Goal: Task Accomplishment & Management: Manage account settings

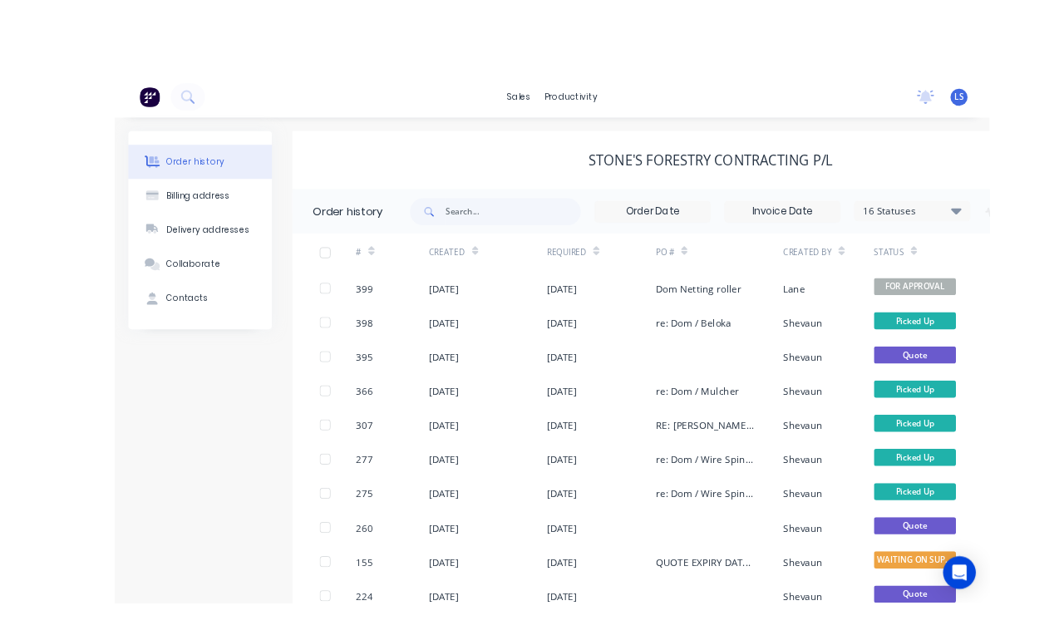
scroll to position [1, 0]
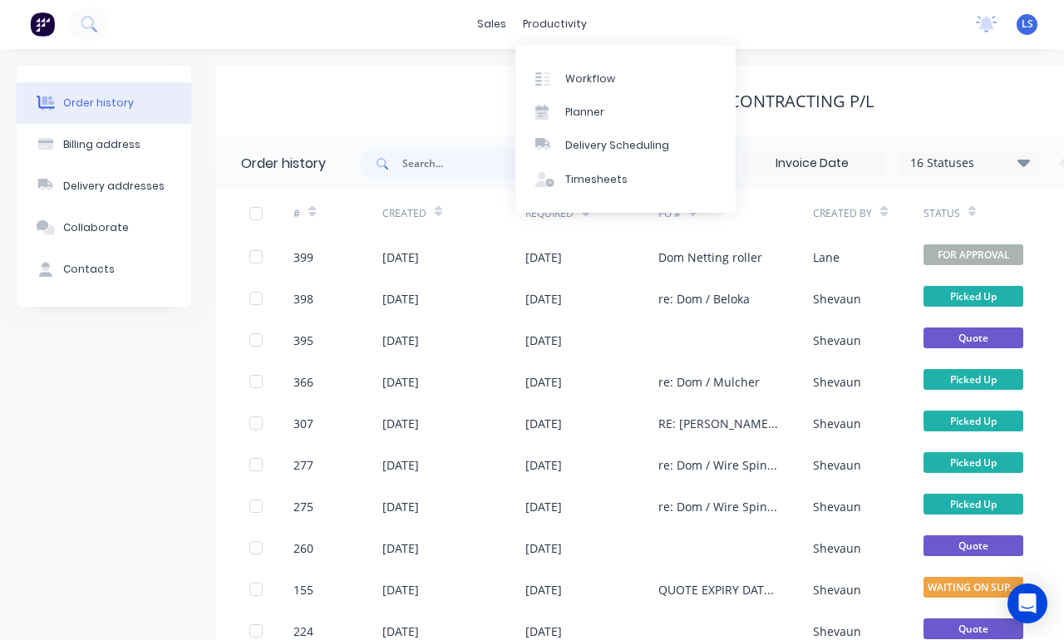
click at [615, 87] on link "Workflow" at bounding box center [626, 78] width 220 height 33
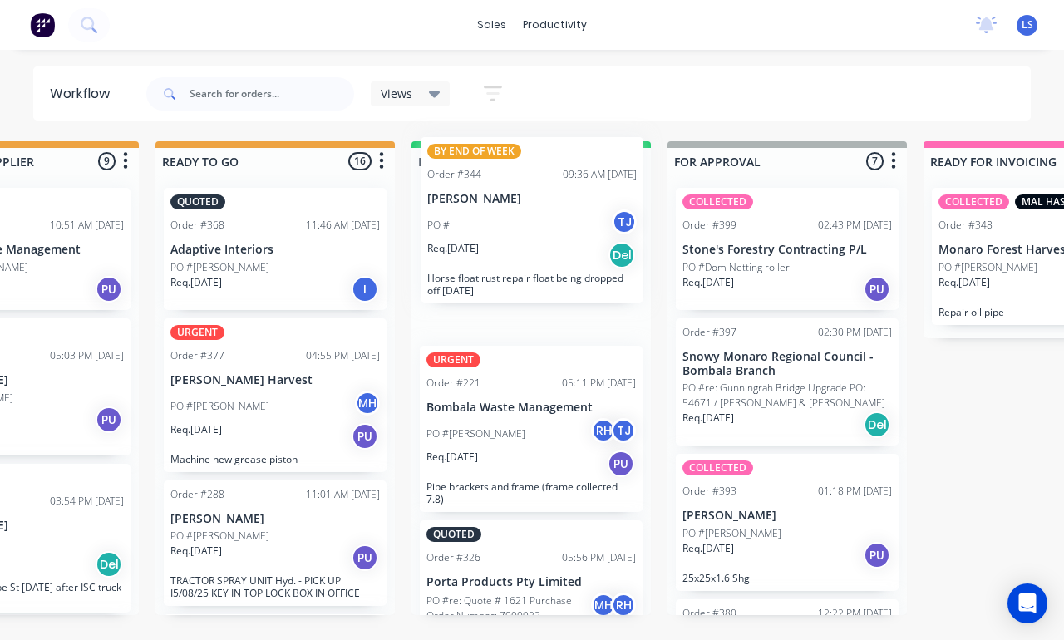
scroll to position [9, 0]
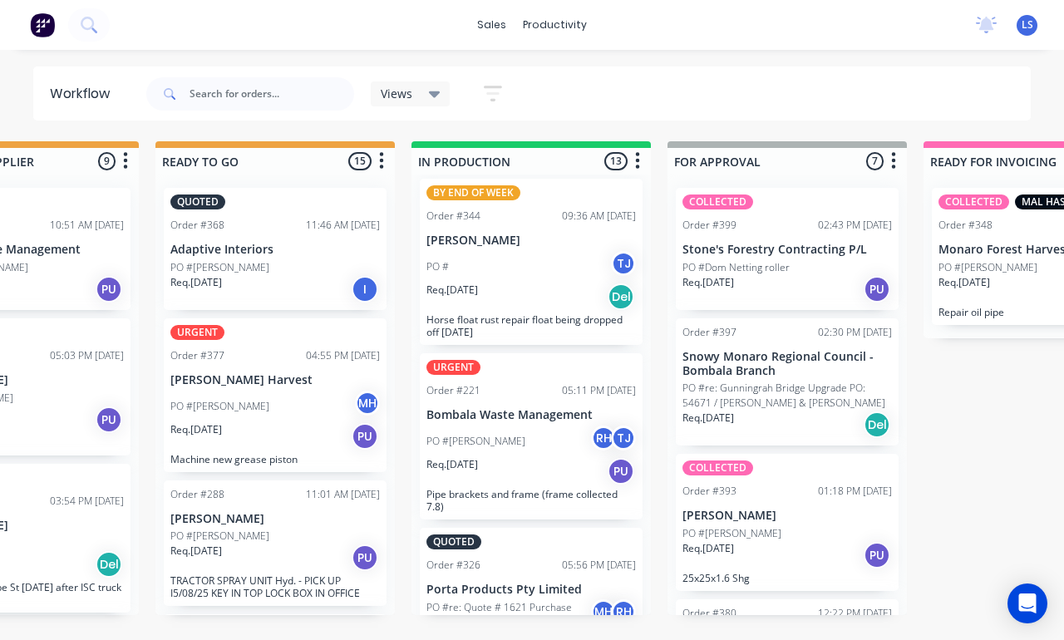
click at [574, 283] on div "Req. [DATE] Del" at bounding box center [532, 297] width 210 height 28
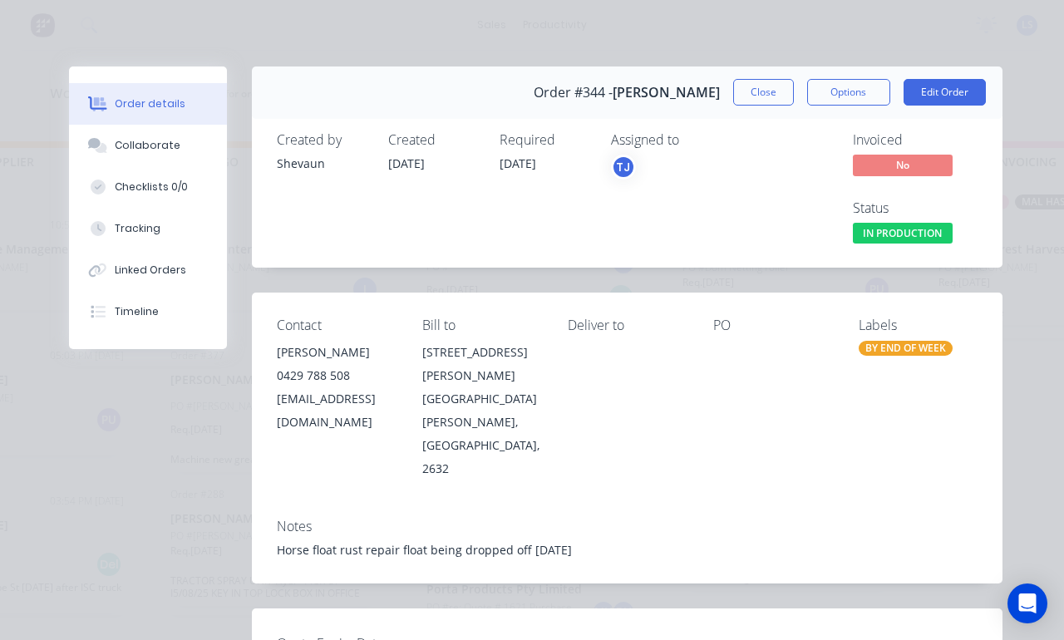
click at [175, 238] on button "Tracking" at bounding box center [148, 229] width 158 height 42
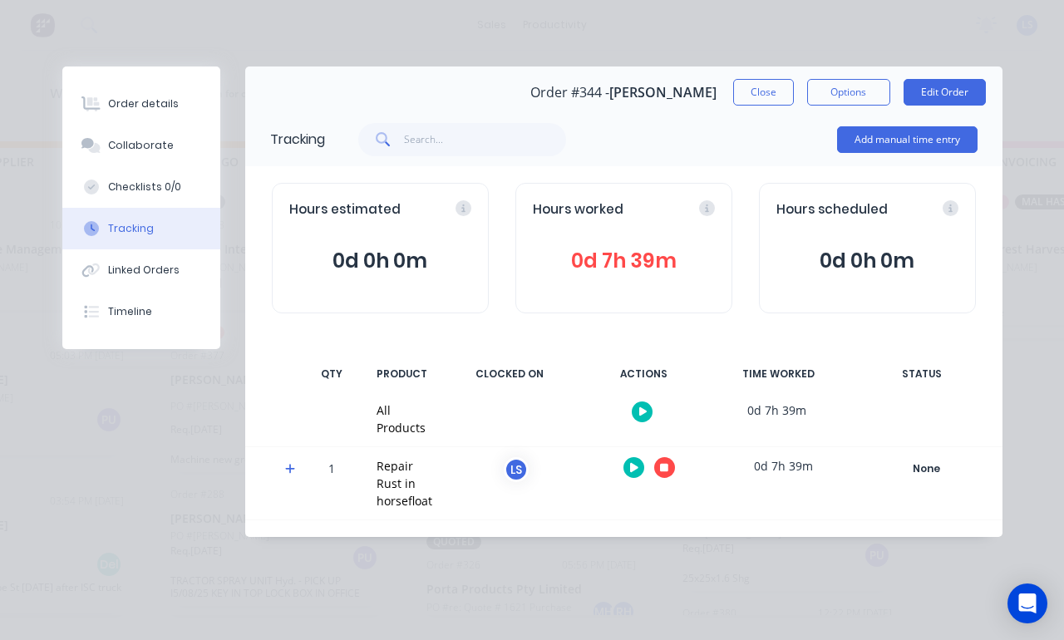
click at [672, 465] on button at bounding box center [664, 467] width 21 height 21
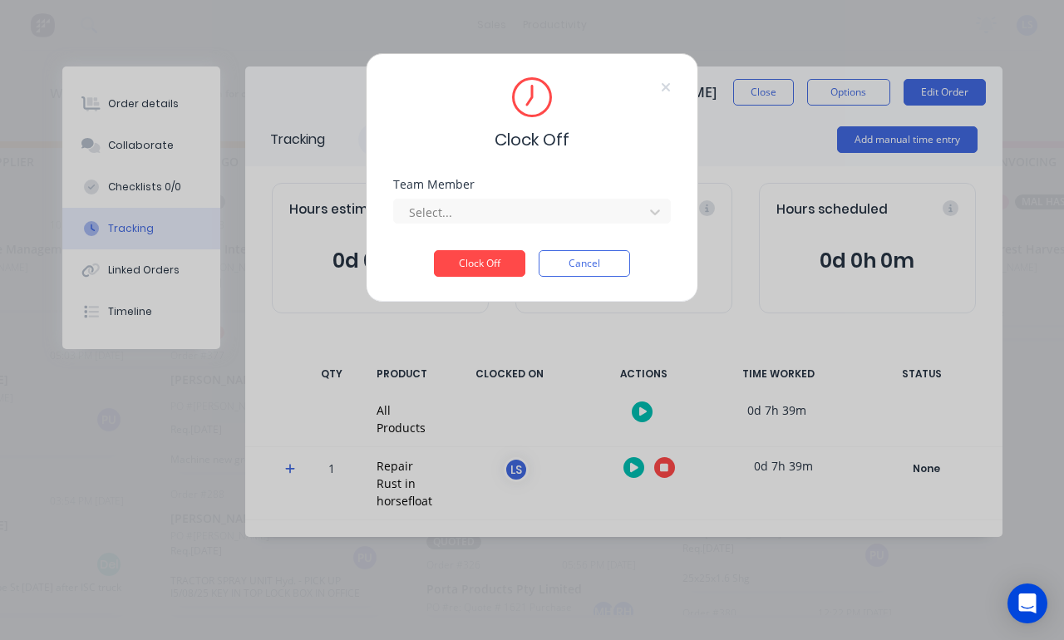
click at [478, 255] on button "Clock Off" at bounding box center [479, 263] width 91 height 27
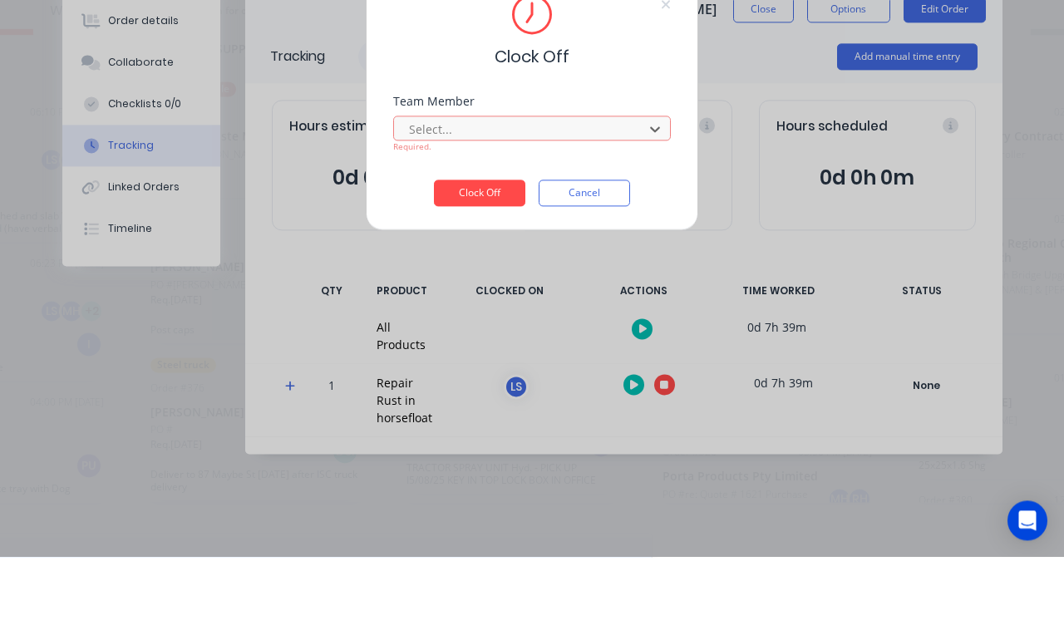
click at [155, 620] on div "[PERSON_NAME]" at bounding box center [120, 635] width 1064 height 31
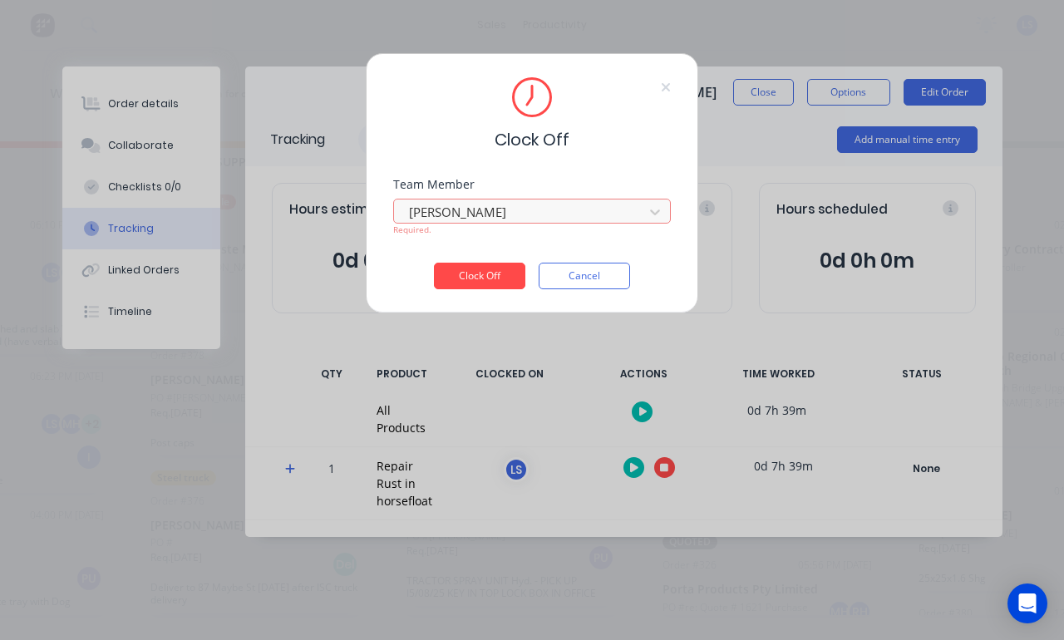
click at [490, 279] on button "Clock Off" at bounding box center [479, 276] width 91 height 27
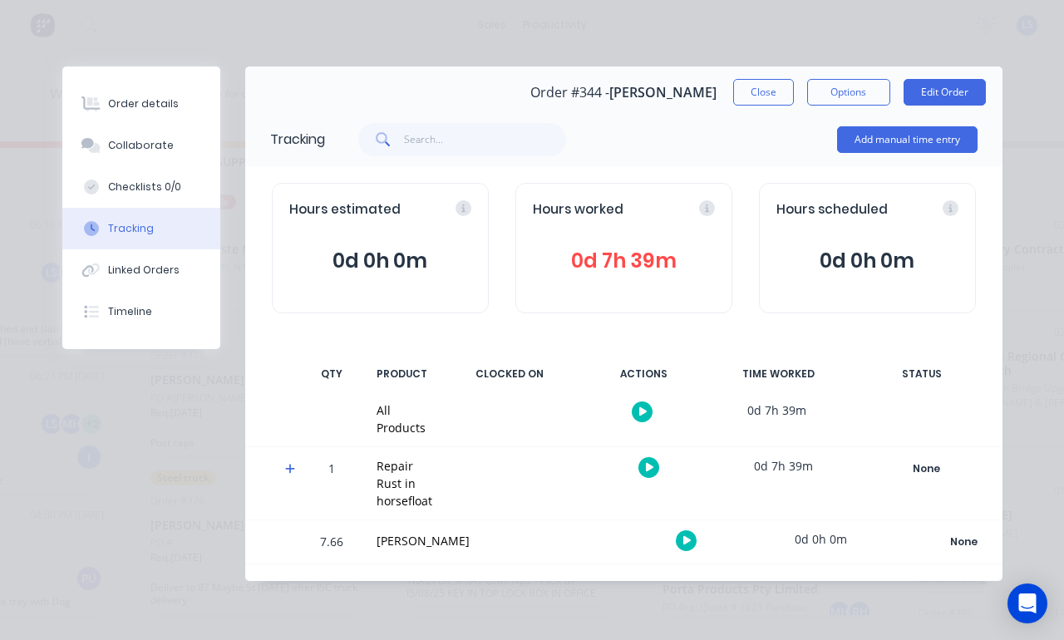
click at [703, 211] on icon at bounding box center [706, 207] width 15 height 15
click at [673, 249] on span "0d 7h 39m" at bounding box center [624, 261] width 182 height 30
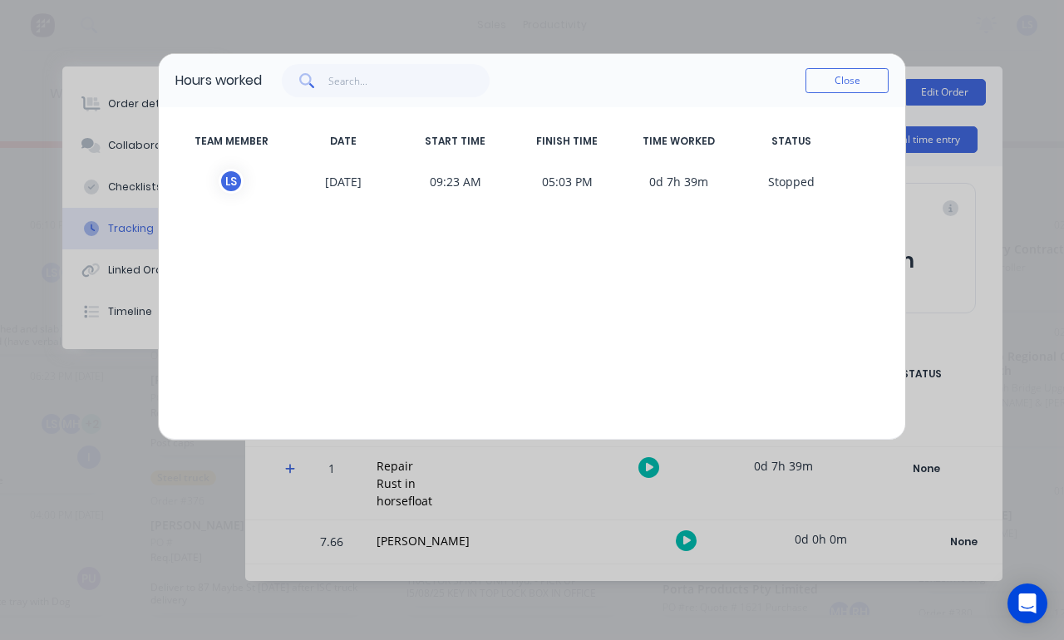
click at [655, 284] on div "TEAM MEMBER DATE START TIME FINISH TIME TIME WORKED STATUS L S [DATE] 09:23 AM …" at bounding box center [532, 273] width 747 height 333
click at [793, 183] on span "S topped" at bounding box center [791, 181] width 112 height 25
click at [793, 182] on span "S topped" at bounding box center [791, 181] width 112 height 25
click at [853, 69] on button "Close" at bounding box center [847, 80] width 83 height 25
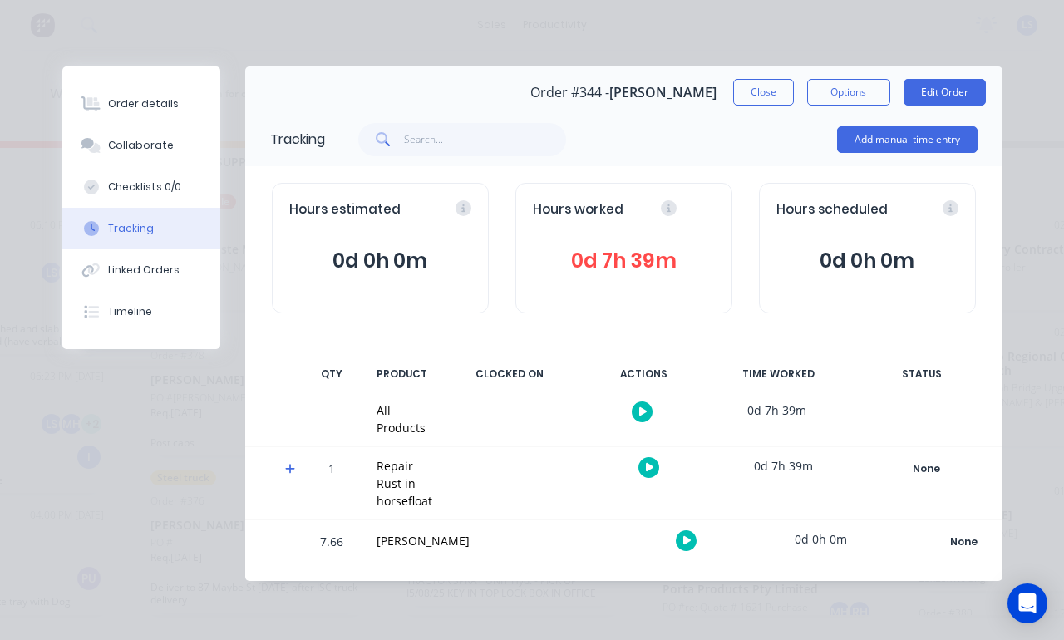
click at [104, 104] on button "Order details" at bounding box center [141, 104] width 158 height 42
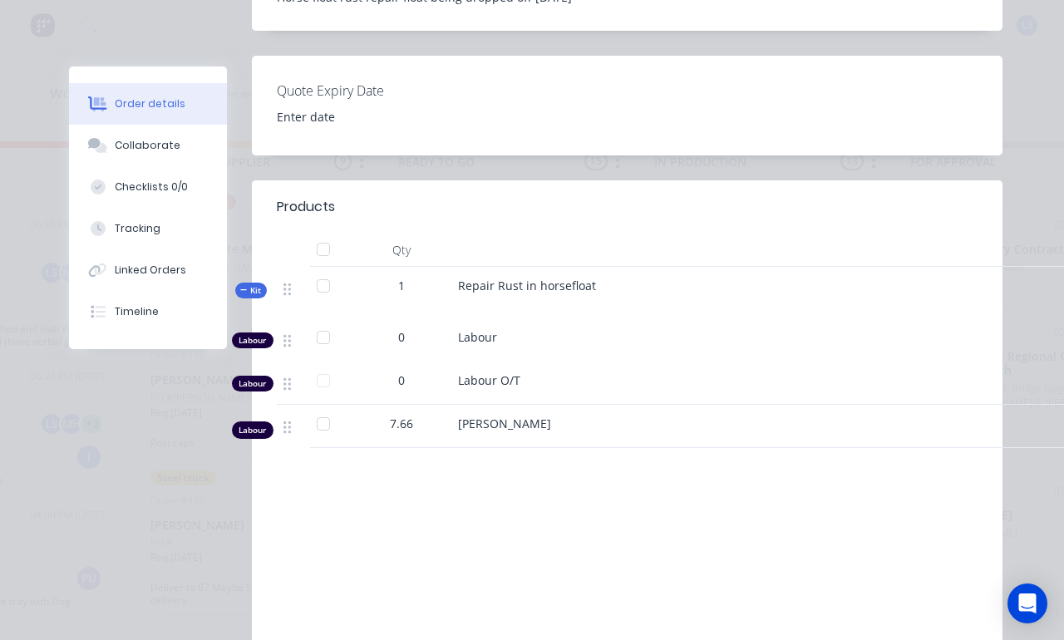
scroll to position [561, 0]
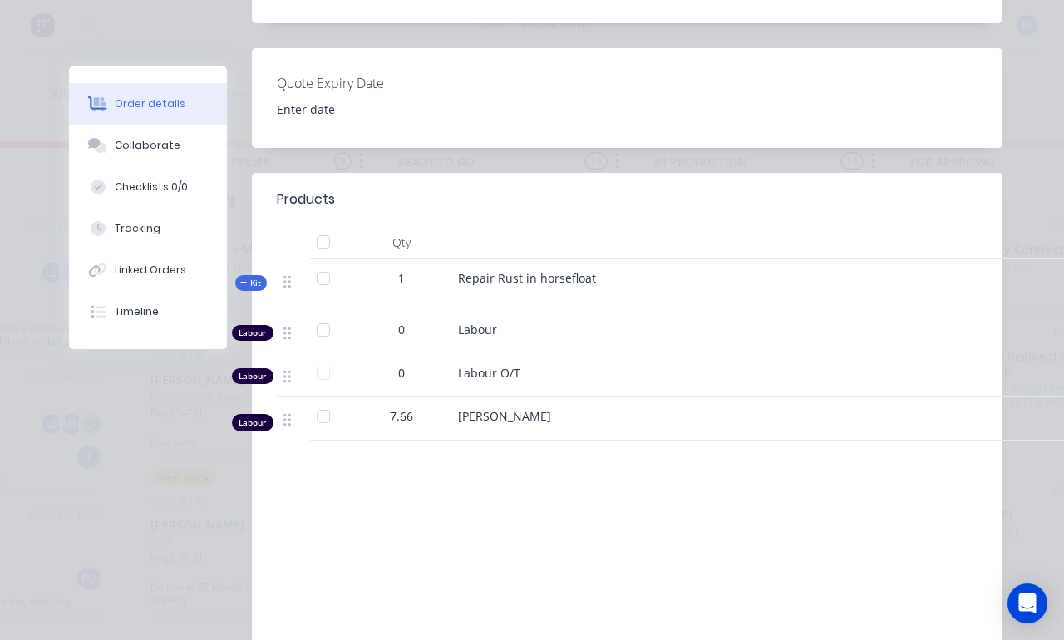
click at [403, 407] on span "7.66" at bounding box center [401, 415] width 23 height 17
click at [412, 407] on span "7.66" at bounding box center [401, 415] width 23 height 17
click at [151, 235] on div "Tracking" at bounding box center [138, 228] width 46 height 15
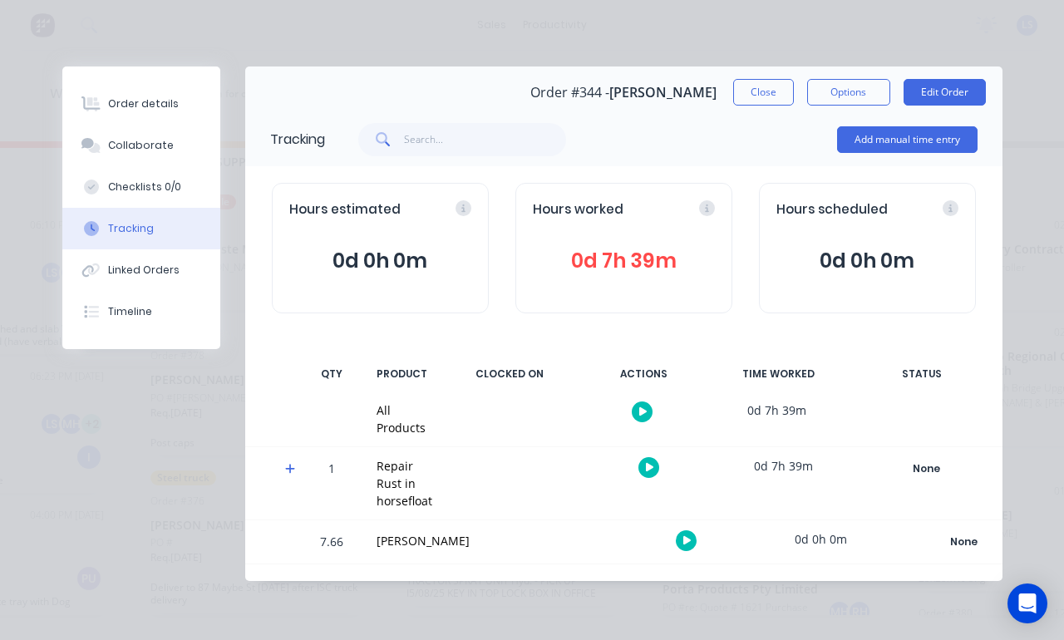
scroll to position [0, 0]
click at [161, 106] on div "Order details" at bounding box center [143, 103] width 71 height 15
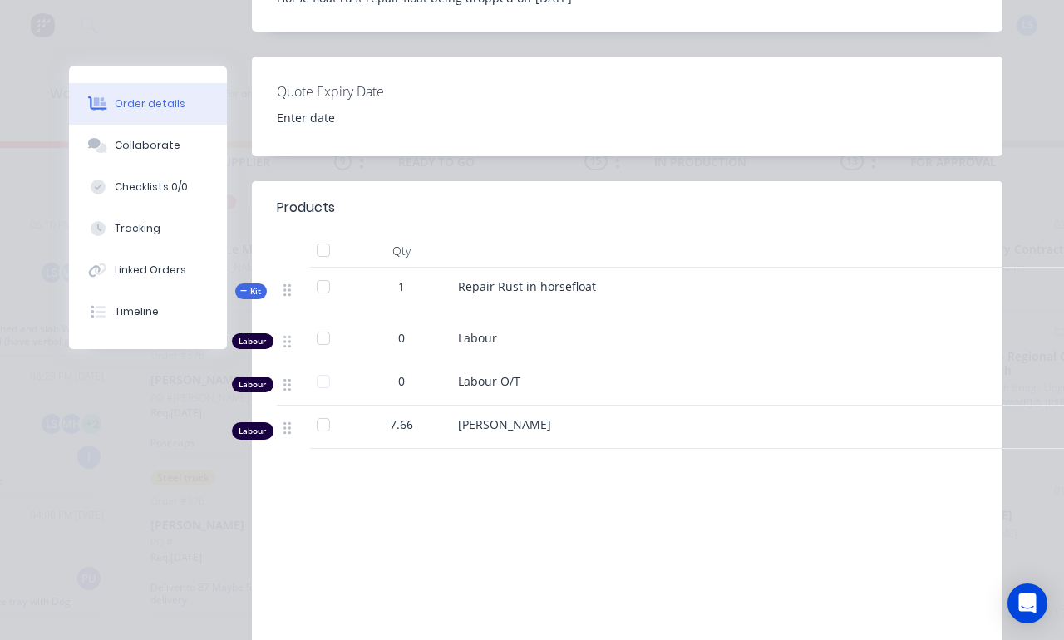
scroll to position [551, 0]
click at [414, 407] on div "7.66" at bounding box center [402, 428] width 100 height 43
click at [414, 417] on div "7.66" at bounding box center [401, 425] width 86 height 17
click at [142, 225] on div "Tracking" at bounding box center [138, 228] width 46 height 15
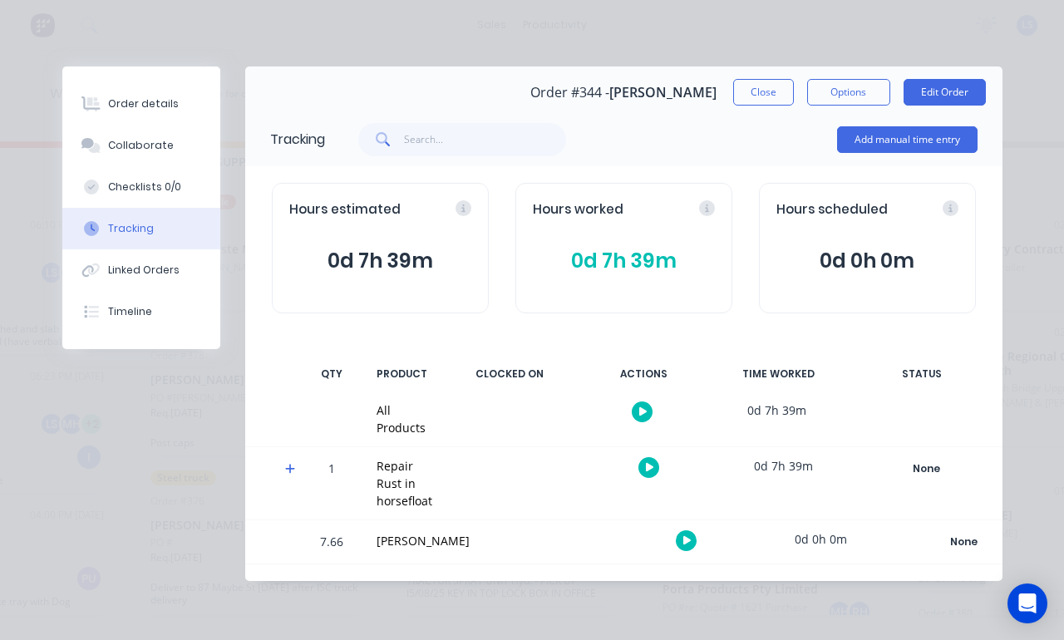
scroll to position [0, 0]
click at [720, 194] on div "Hours worked 0d 7h 39m" at bounding box center [624, 248] width 217 height 131
click at [718, 211] on div "Hours worked 0d 7h 39m" at bounding box center [624, 248] width 217 height 131
click at [719, 198] on div "Hours worked 0d 7h 39m" at bounding box center [624, 248] width 217 height 131
click at [690, 232] on div "Hours worked 0d 7h 39m" at bounding box center [624, 248] width 217 height 131
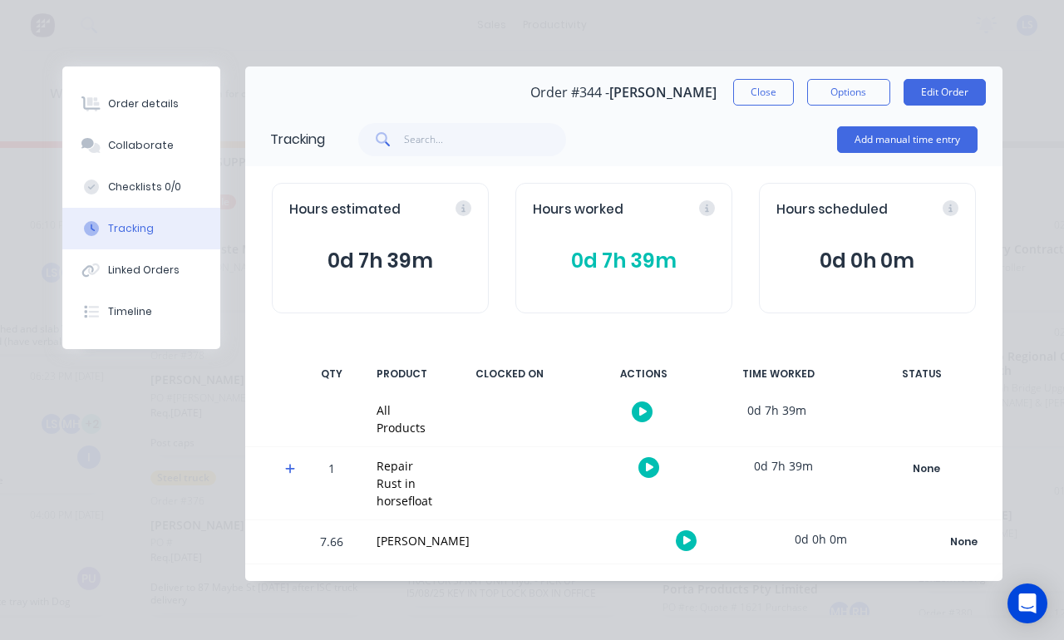
click at [617, 246] on span "0d 7h 39m" at bounding box center [624, 261] width 182 height 30
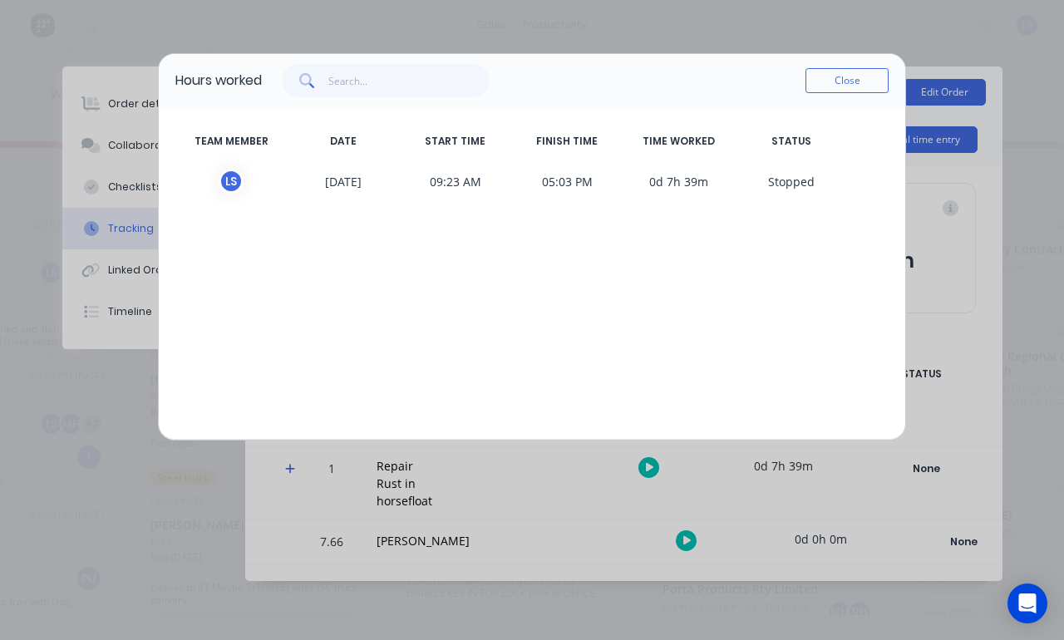
click at [684, 178] on span "0d 7h 39m" at bounding box center [680, 181] width 112 height 25
click at [785, 197] on div "L S [DATE] 09:23 AM 05:03 PM 0d 7h 39m S topped" at bounding box center [532, 181] width 714 height 45
click at [798, 167] on div "L S [DATE] 09:23 AM 05:03 PM 0d 7h 39m S topped" at bounding box center [532, 181] width 714 height 45
click at [856, 81] on button "Close" at bounding box center [847, 80] width 83 height 25
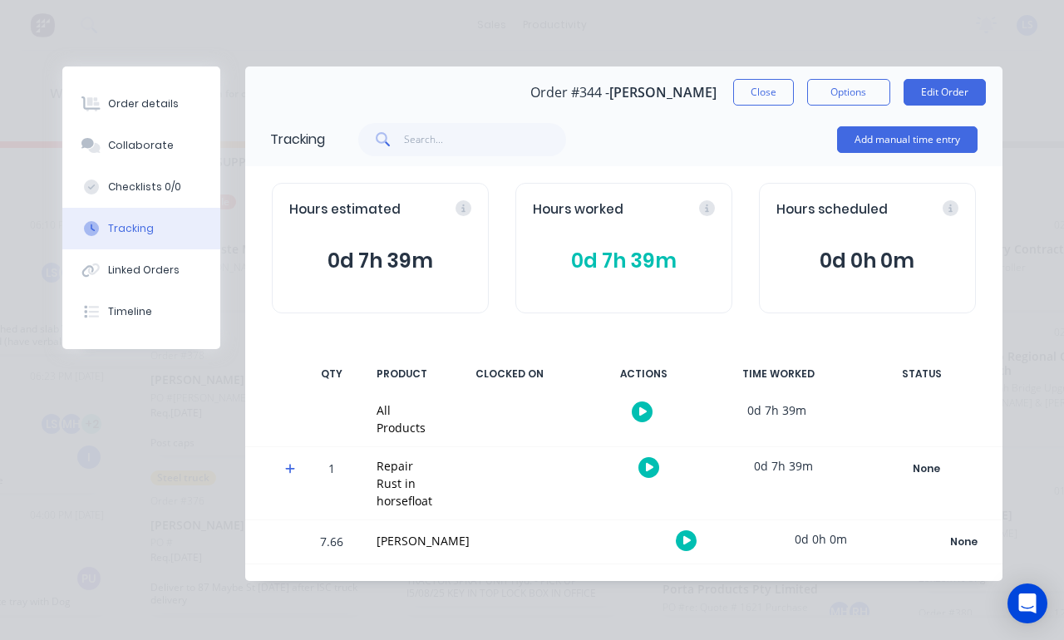
click at [150, 90] on button "Order details" at bounding box center [141, 104] width 158 height 42
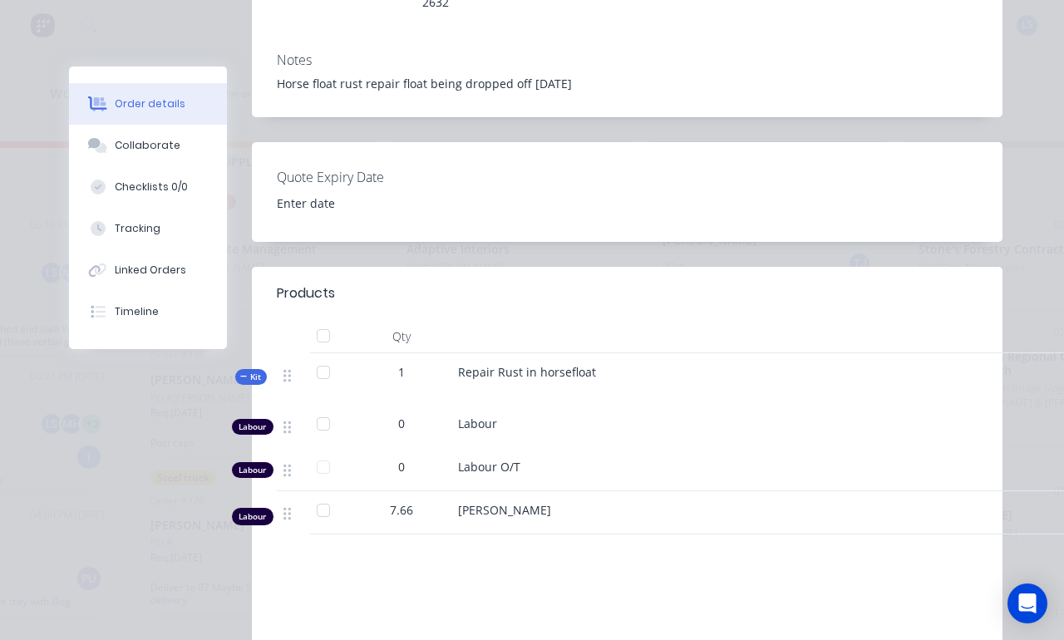
scroll to position [548, 0]
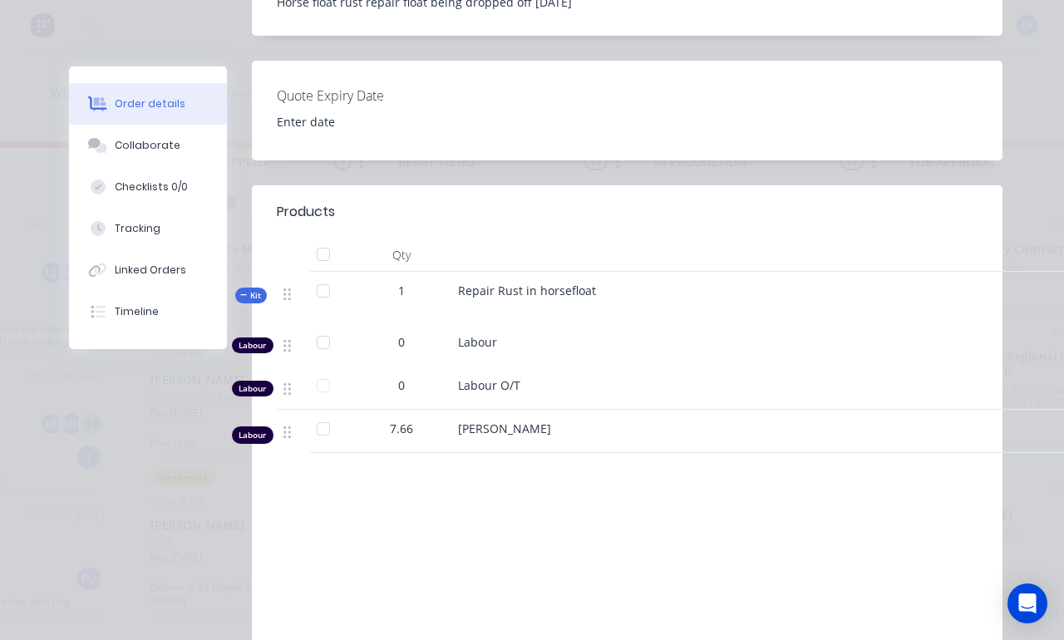
click at [416, 333] on div "0" at bounding box center [401, 341] width 86 height 17
click at [414, 275] on div "1" at bounding box center [402, 298] width 100 height 52
click at [406, 333] on div "0" at bounding box center [401, 341] width 86 height 17
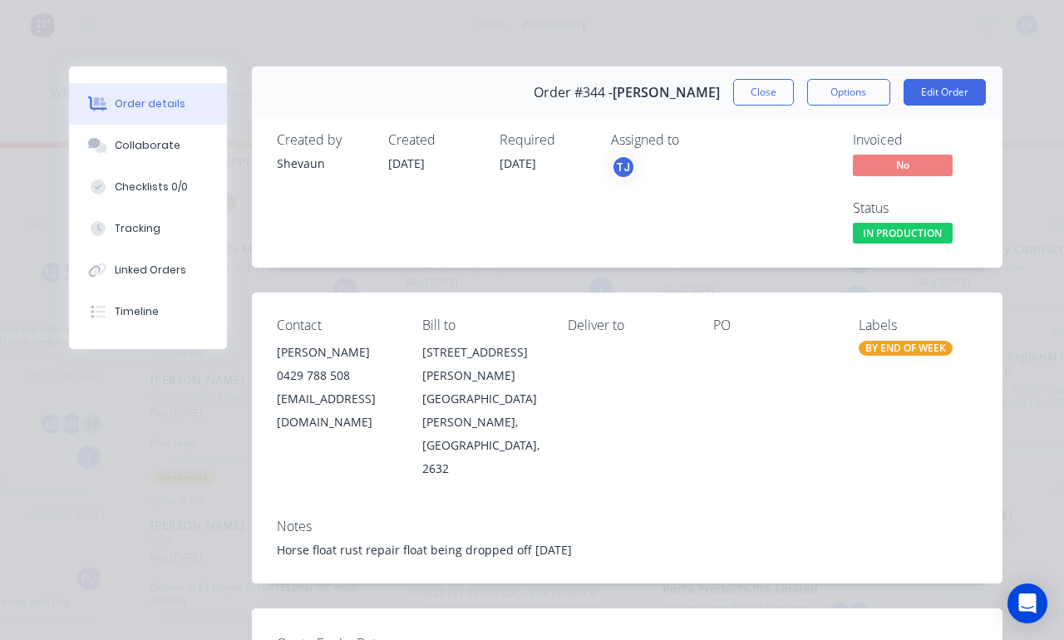
scroll to position [0, 0]
click at [955, 84] on button "Edit Order" at bounding box center [945, 92] width 82 height 27
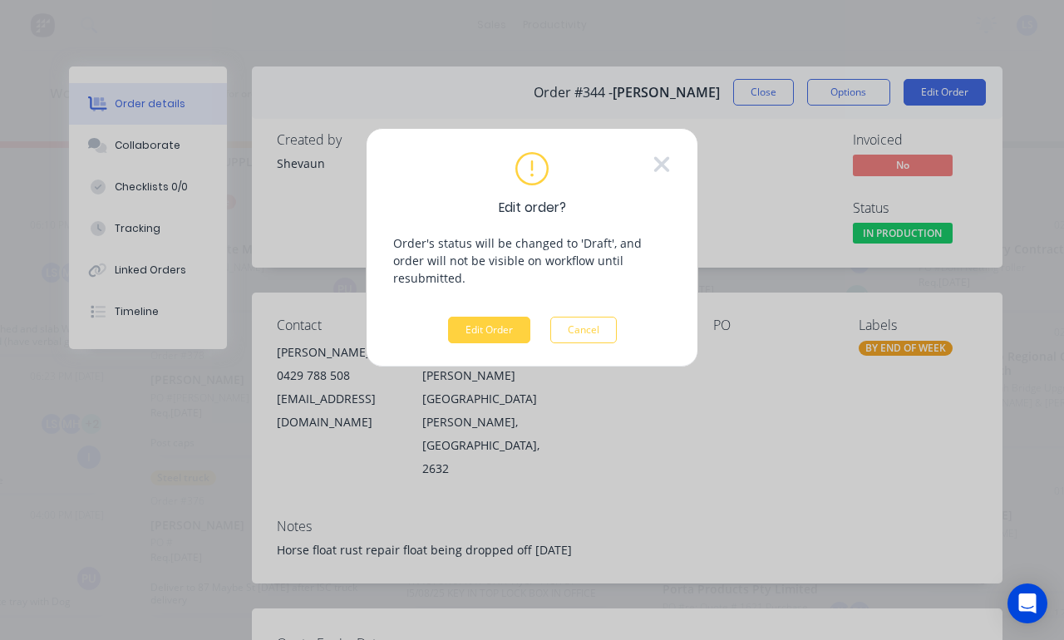
click at [490, 317] on button "Edit Order" at bounding box center [489, 330] width 82 height 27
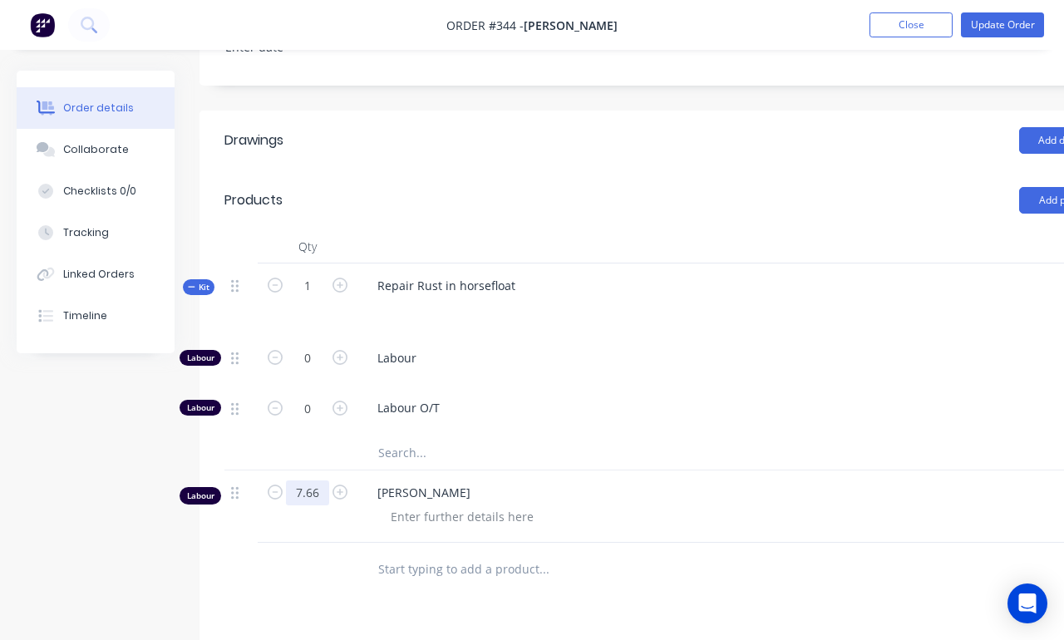
click at [326, 299] on input "7.66" at bounding box center [307, 286] width 43 height 25
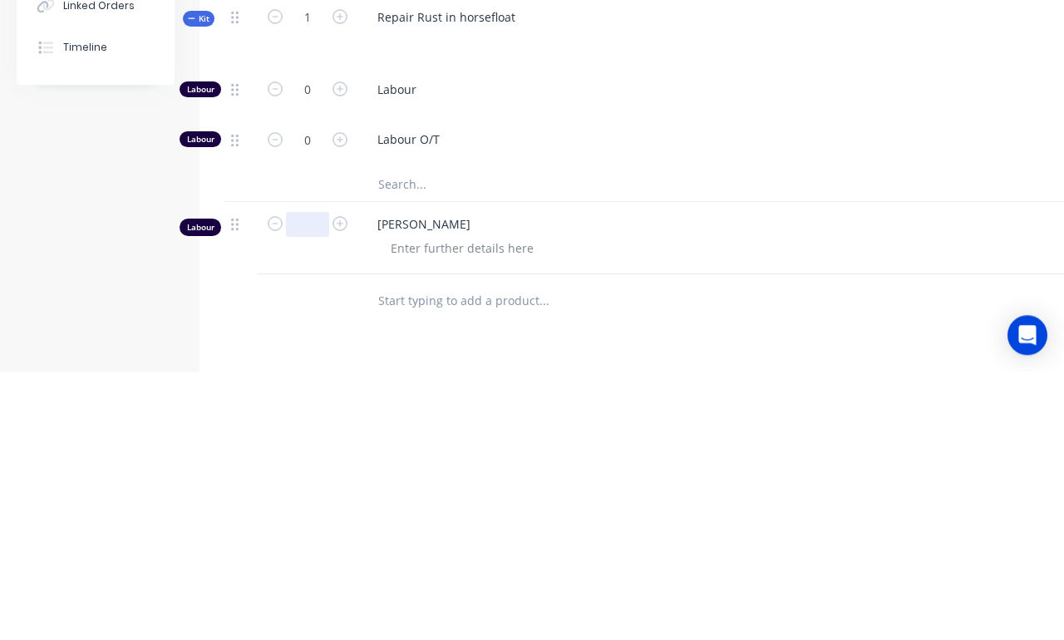
type input "3"
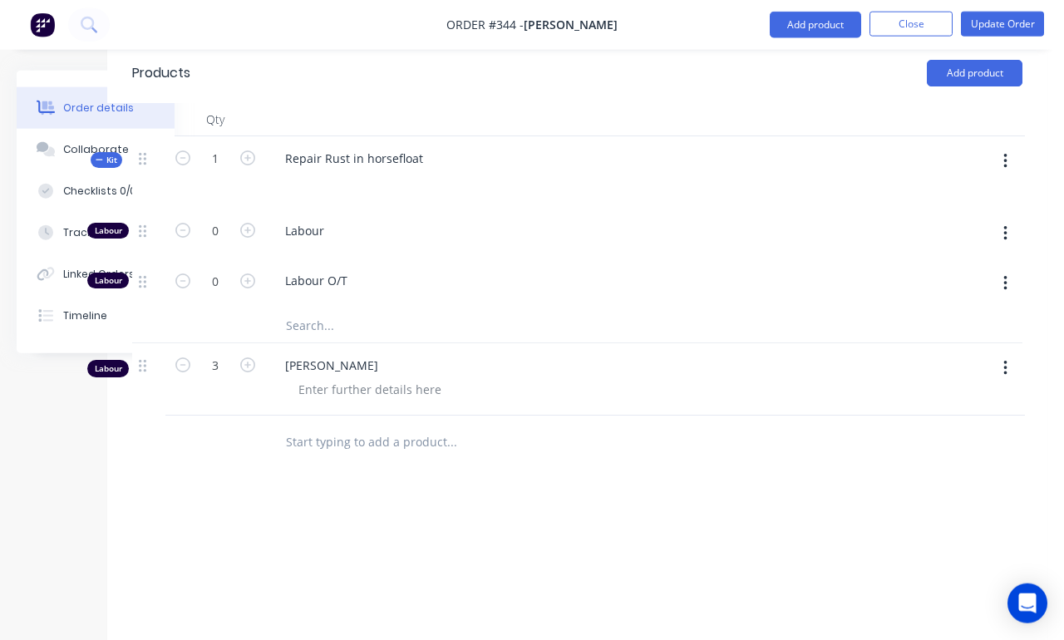
scroll to position [677, 92]
click at [49, 228] on icon at bounding box center [45, 232] width 15 height 15
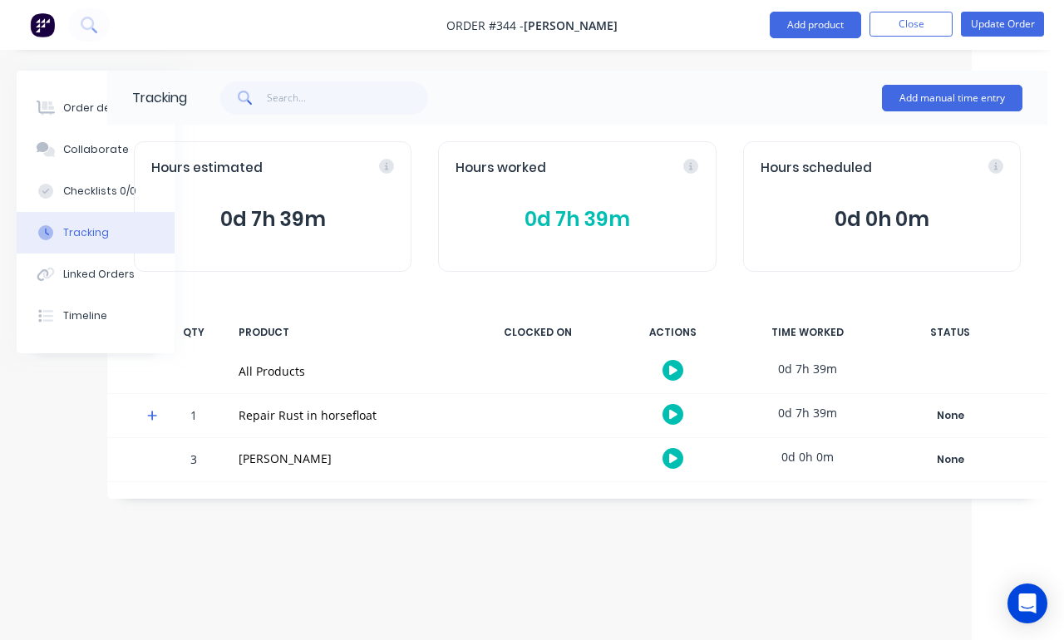
scroll to position [59, 92]
click at [98, 105] on div "Order details" at bounding box center [98, 108] width 71 height 15
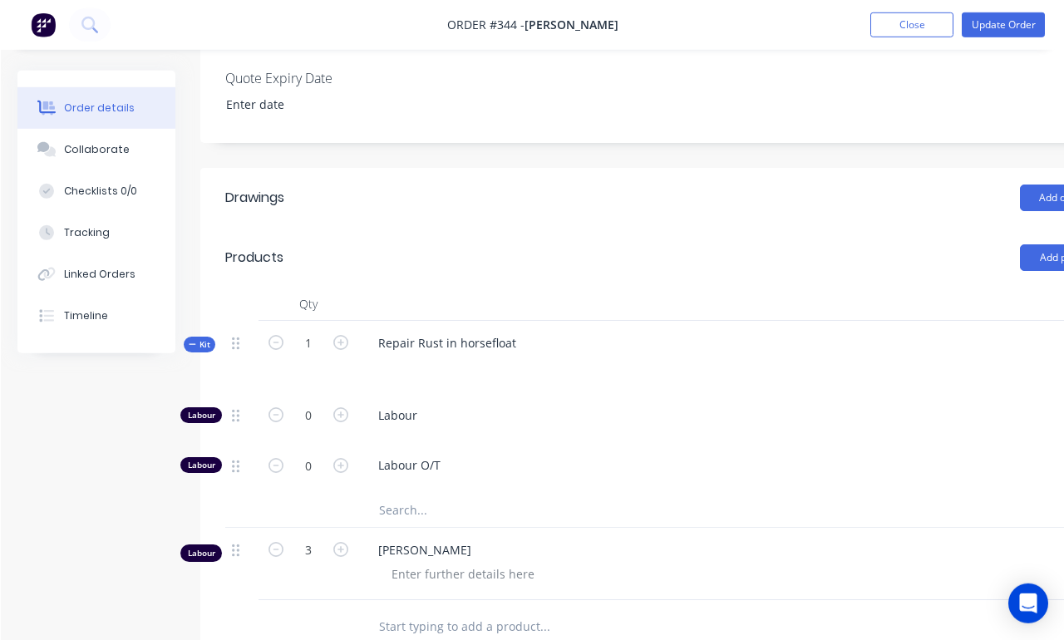
scroll to position [494, 0]
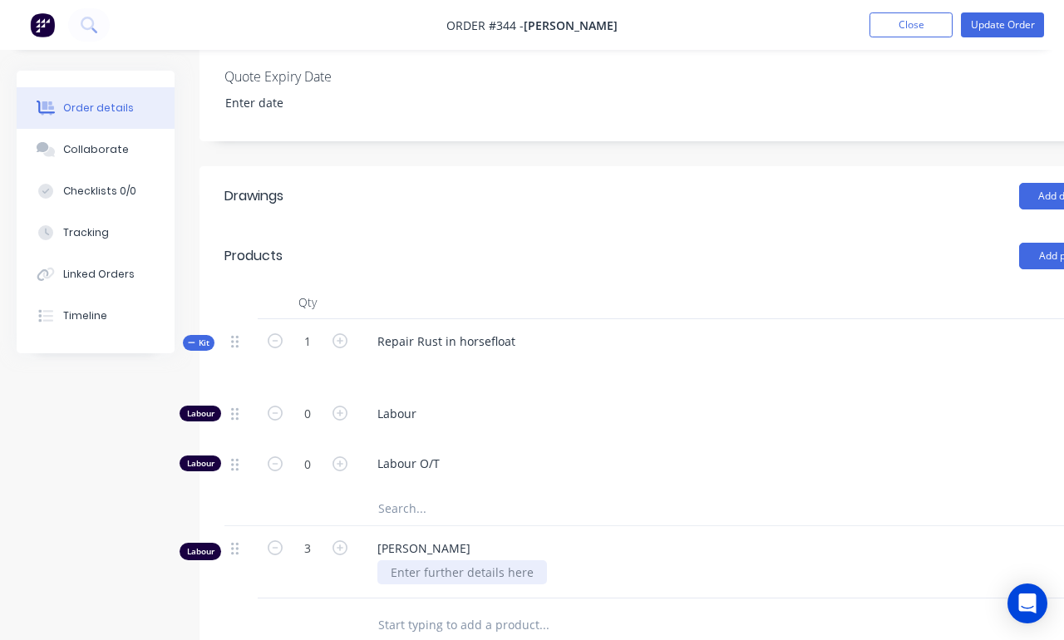
click at [460, 561] on div at bounding box center [463, 573] width 170 height 24
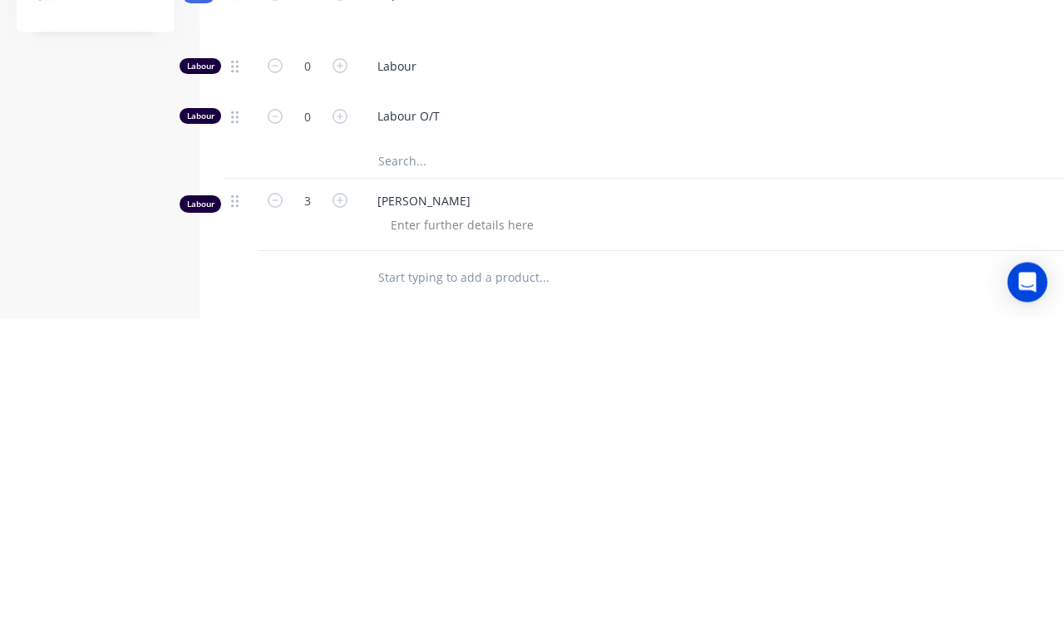
click at [480, 366] on div "Labour" at bounding box center [690, 391] width 665 height 51
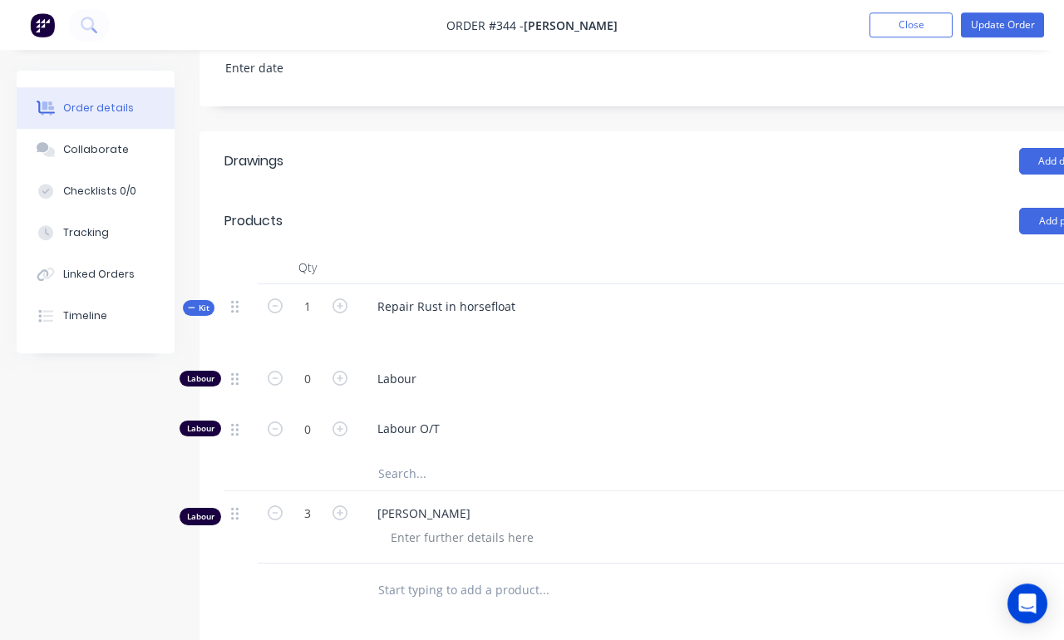
scroll to position [529, 0]
click at [520, 457] on input "text" at bounding box center [544, 473] width 333 height 33
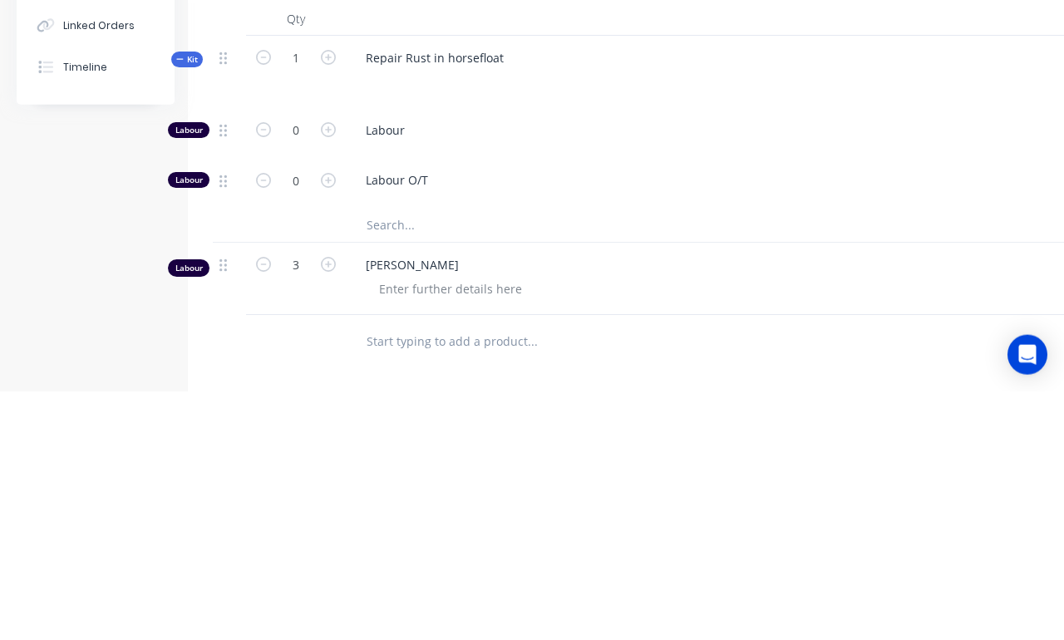
scroll to position [529, 92]
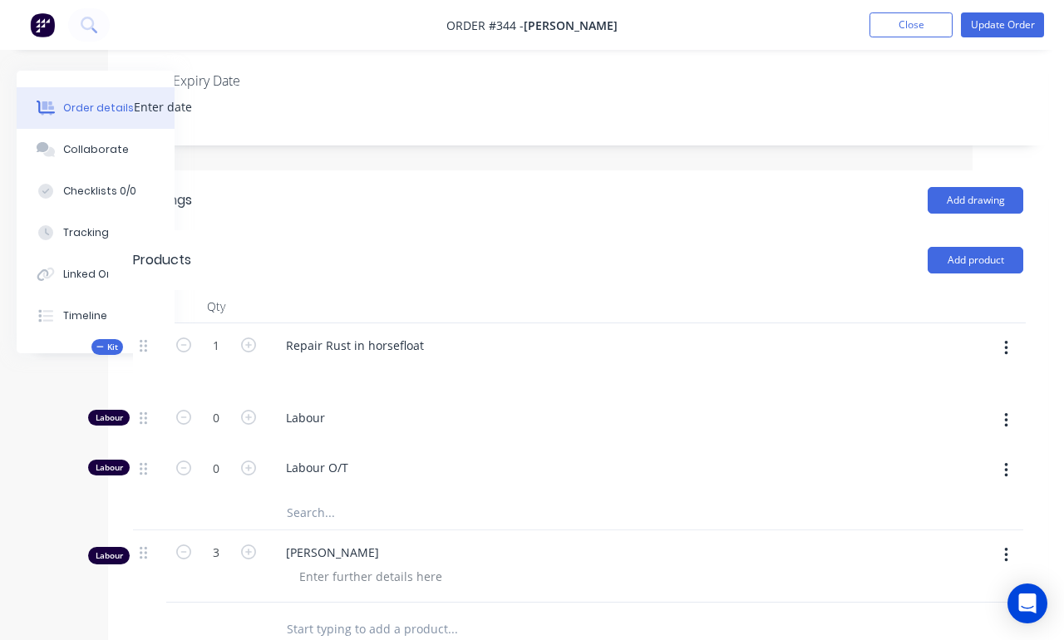
click at [986, 247] on button "Add product" at bounding box center [976, 260] width 96 height 27
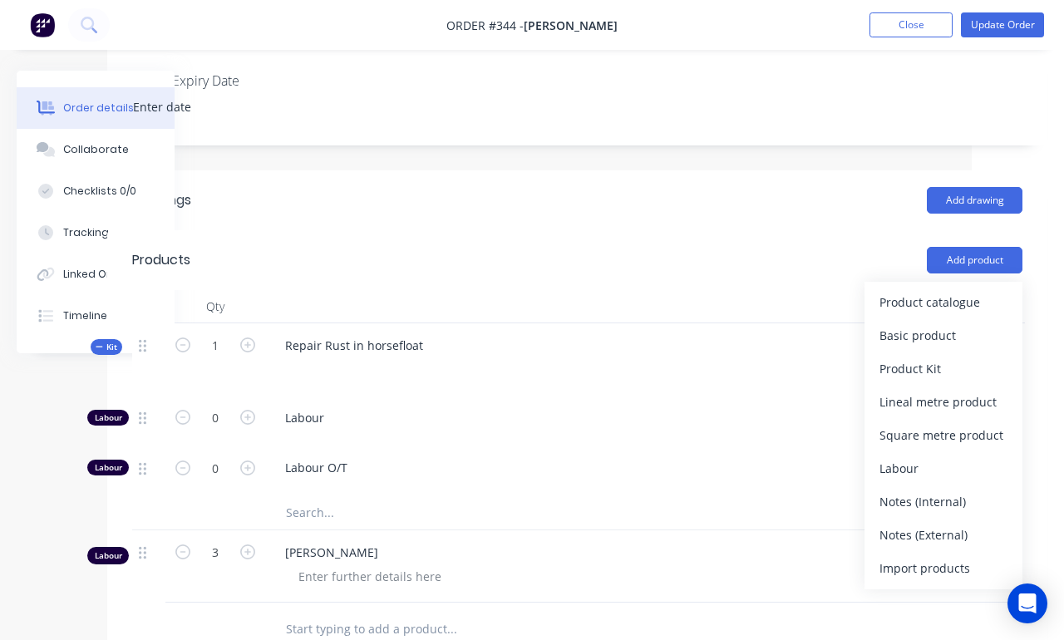
click at [793, 459] on span "Labour O/T" at bounding box center [604, 467] width 639 height 17
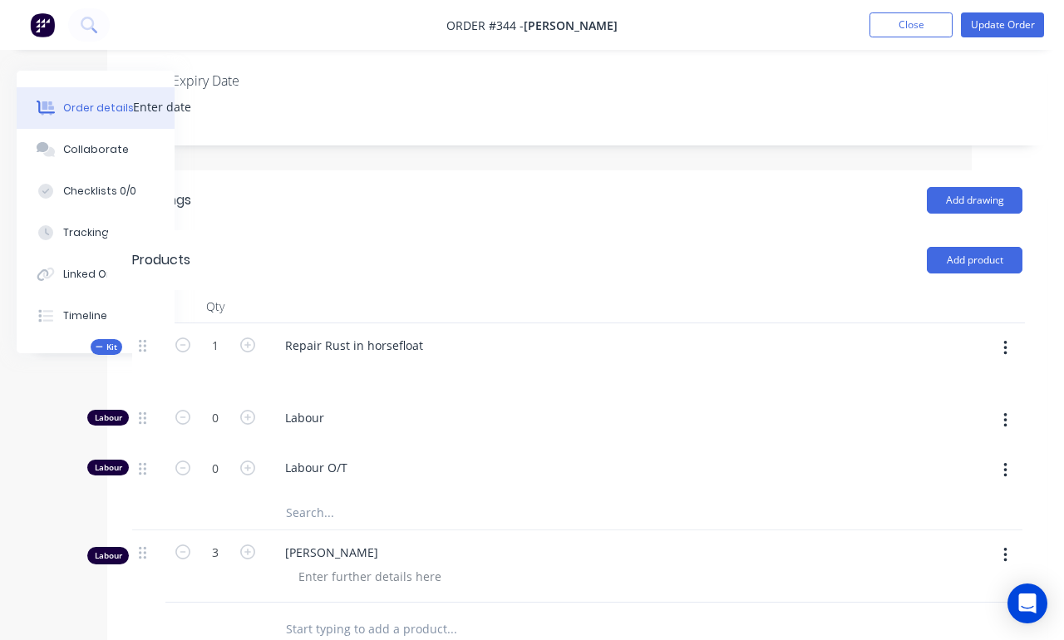
click at [1022, 333] on button "button" at bounding box center [1005, 348] width 39 height 30
click at [941, 380] on div "Add product to kit" at bounding box center [946, 392] width 128 height 24
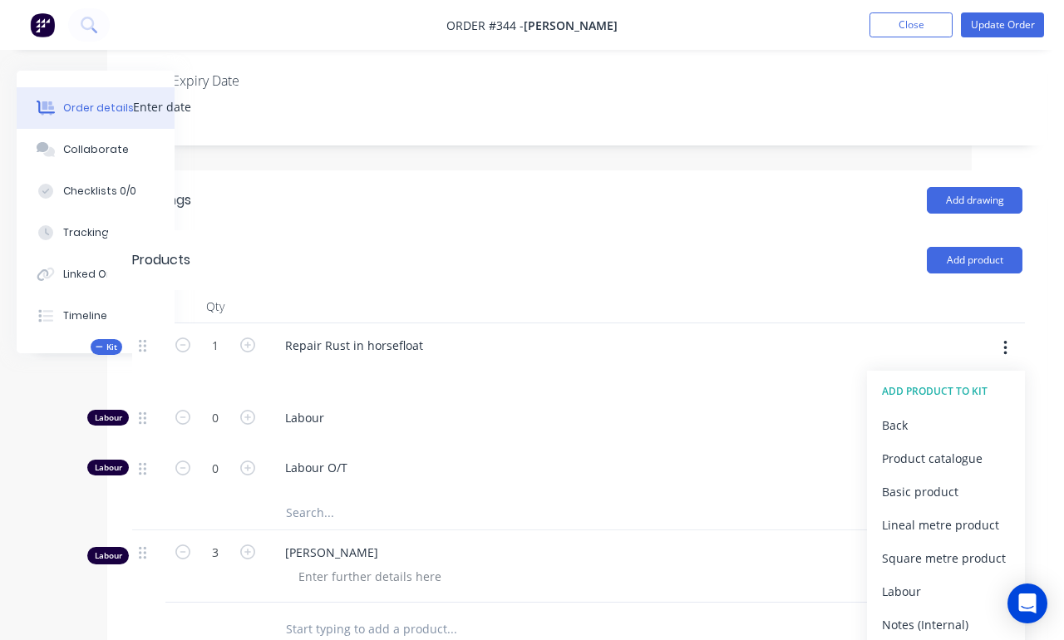
click at [973, 447] on div "Product catalogue" at bounding box center [946, 459] width 128 height 24
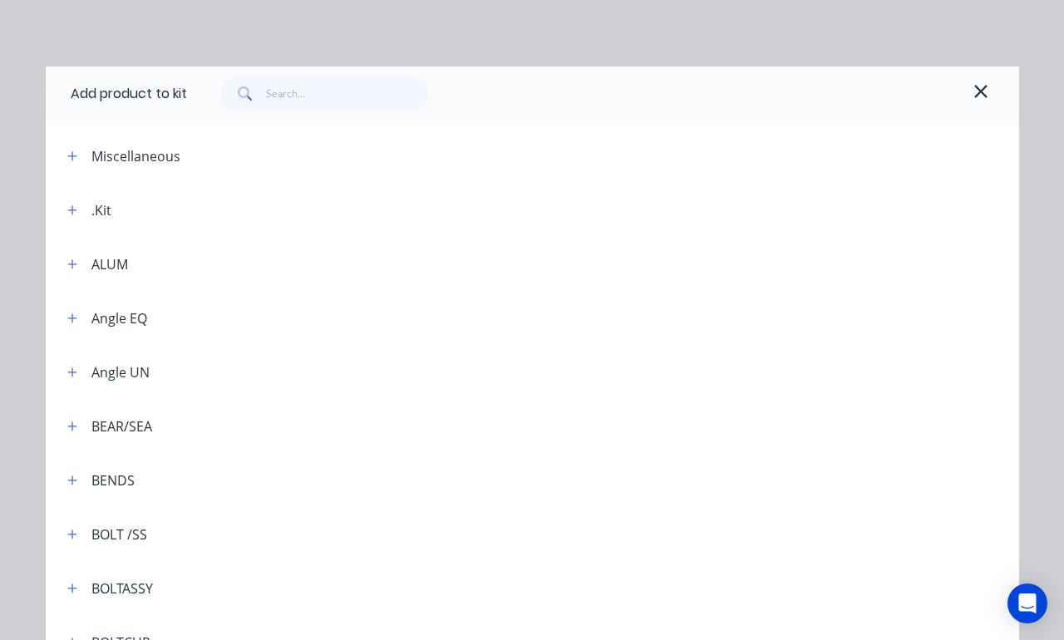
click at [983, 88] on icon "button" at bounding box center [981, 91] width 12 height 12
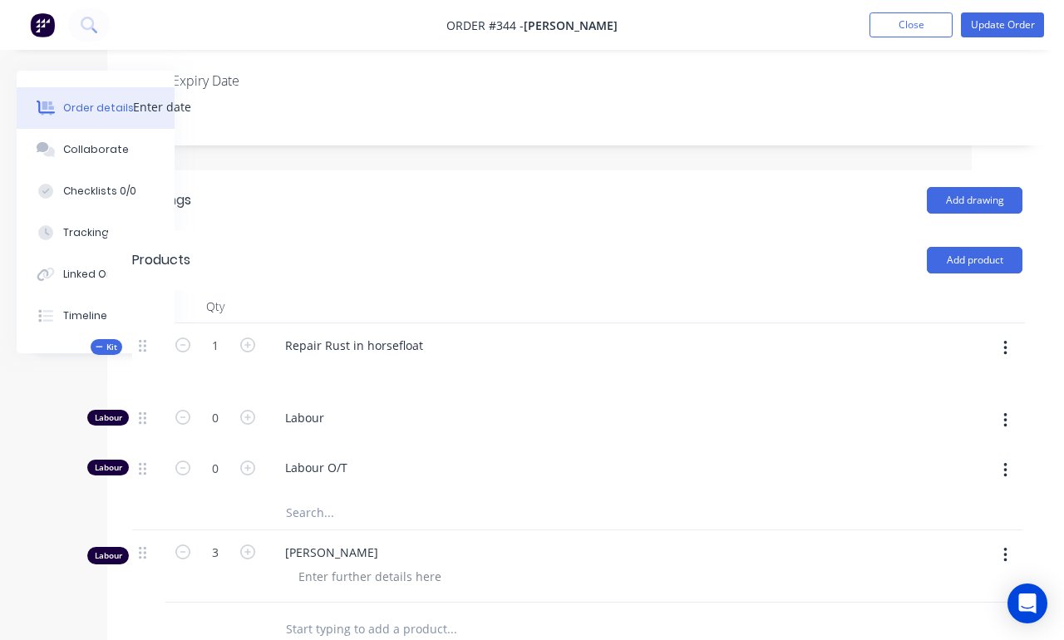
click at [373, 496] on input "text" at bounding box center [451, 512] width 333 height 33
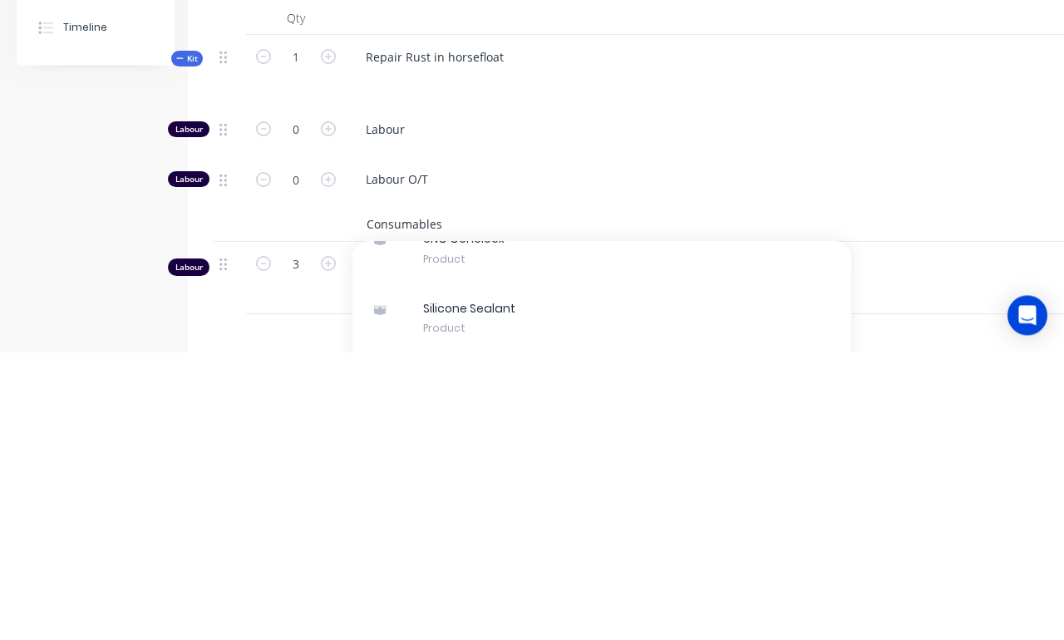
scroll to position [80, 0]
type input "Consumables"
click at [672, 573] on div "Silicone Sealant Product" at bounding box center [602, 608] width 499 height 70
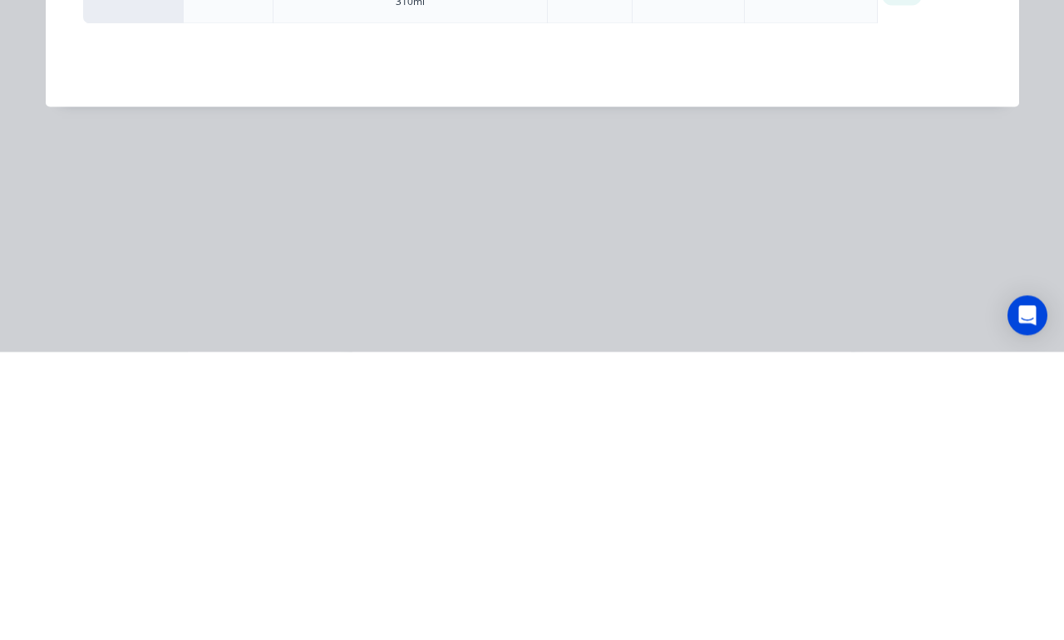
scroll to position [677, 12]
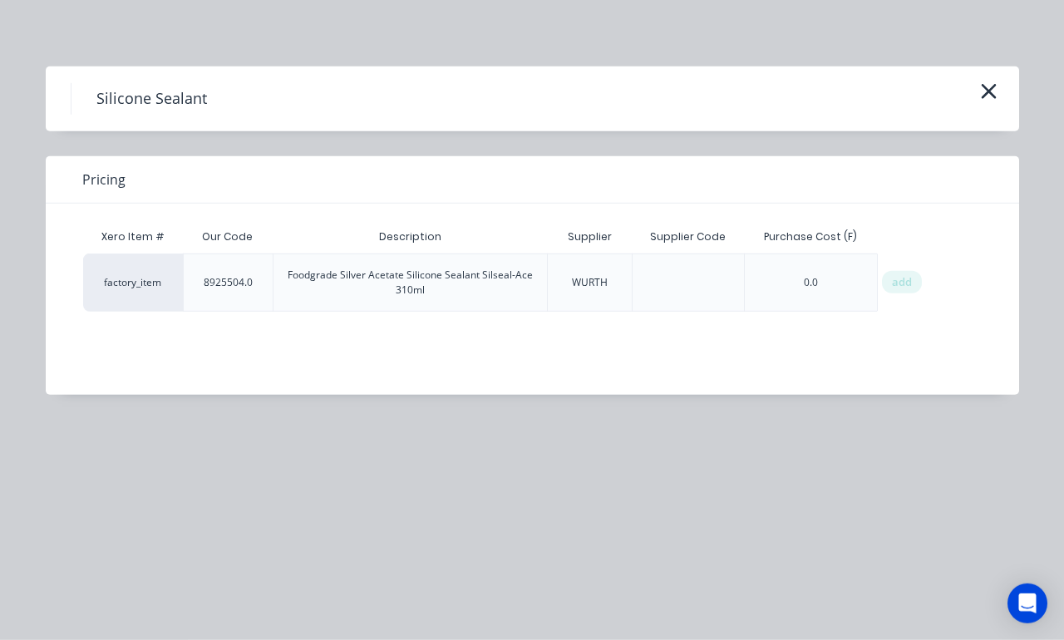
click at [1004, 81] on div "Silicone Sealant" at bounding box center [533, 99] width 974 height 65
click at [993, 91] on icon "button" at bounding box center [988, 91] width 17 height 23
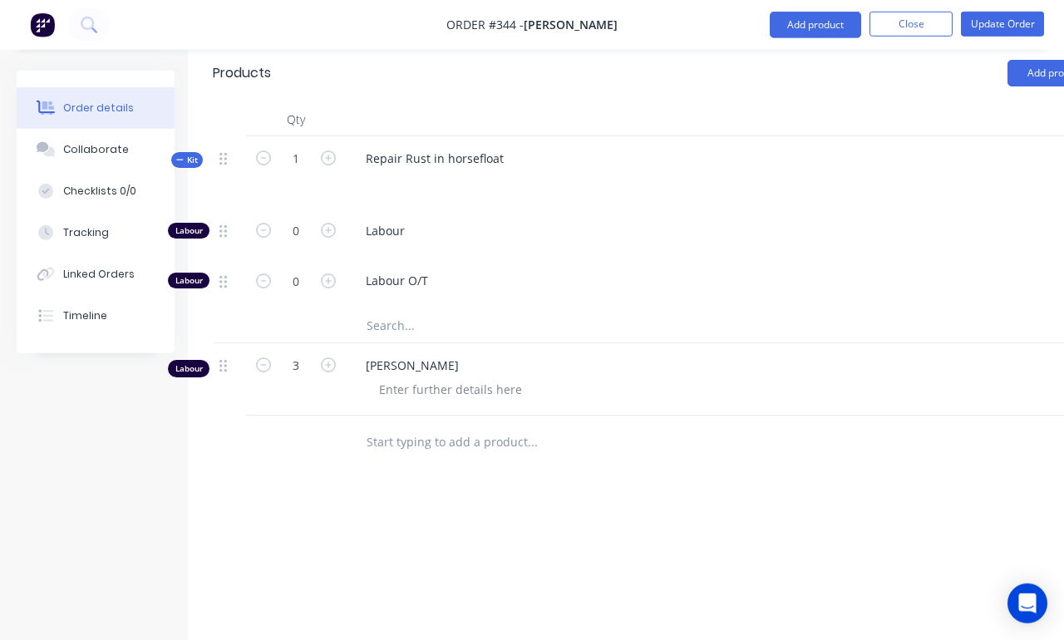
click at [523, 309] on input "text" at bounding box center [532, 325] width 333 height 33
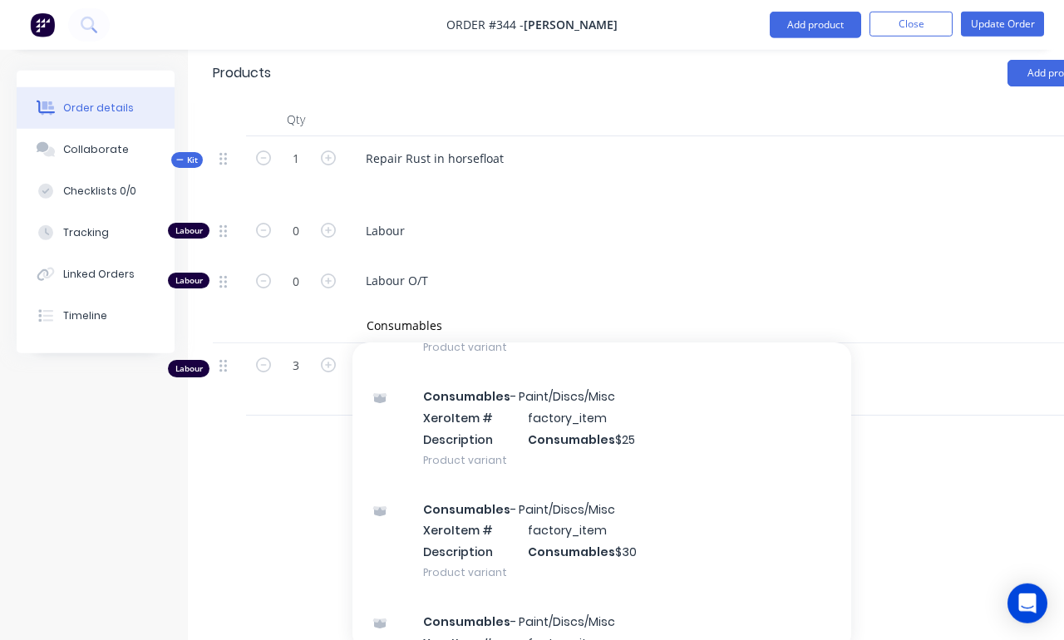
scroll to position [542, 0]
type input "Consumables"
click at [673, 489] on div "Consumables - Paint/Discs/Misc Xero Item # factory_item Description Consumables…" at bounding box center [602, 542] width 499 height 112
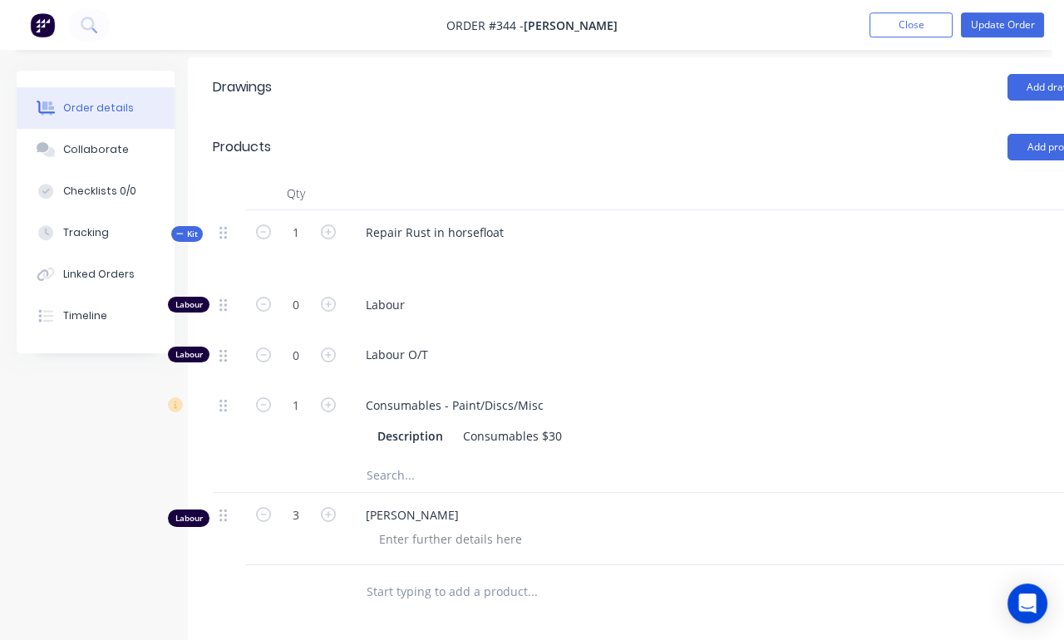
scroll to position [602, 12]
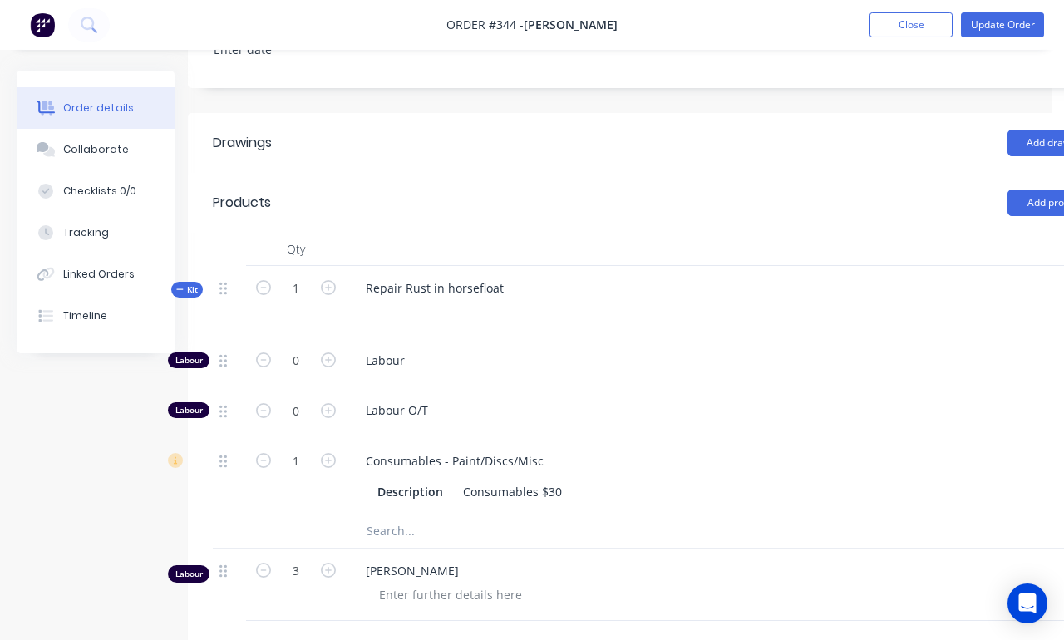
click at [598, 515] on input "text" at bounding box center [532, 531] width 333 height 33
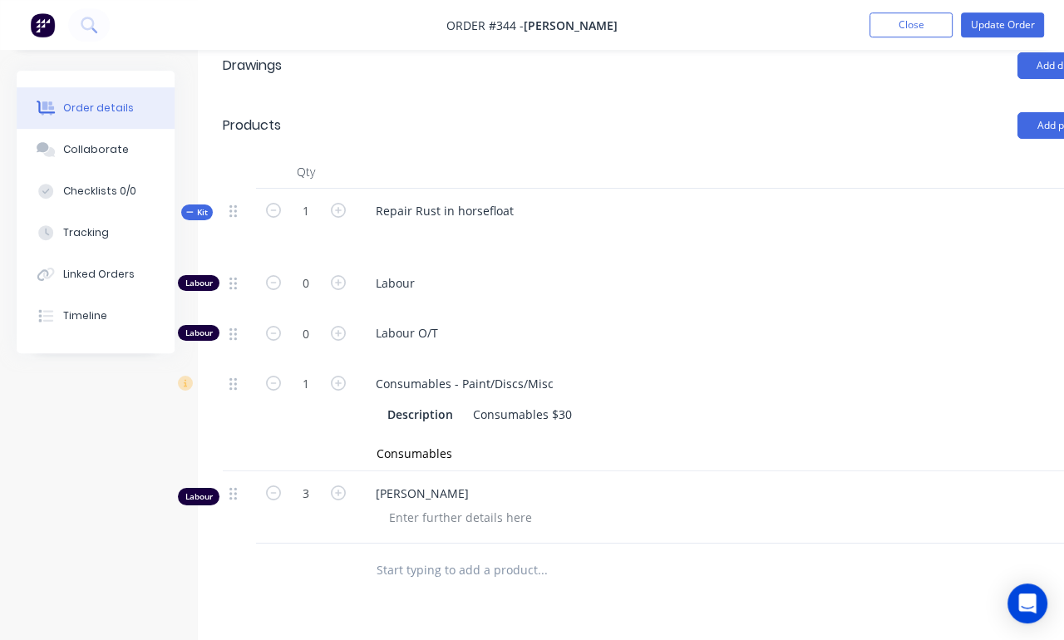
scroll to position [590, 2]
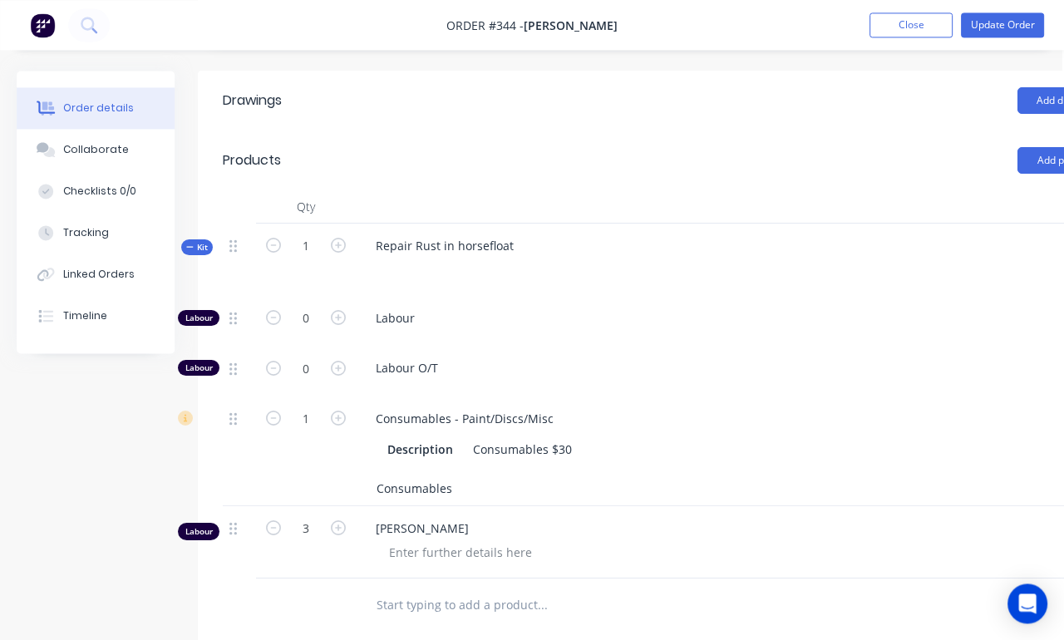
click at [467, 472] on input "Consumables" at bounding box center [542, 488] width 333 height 33
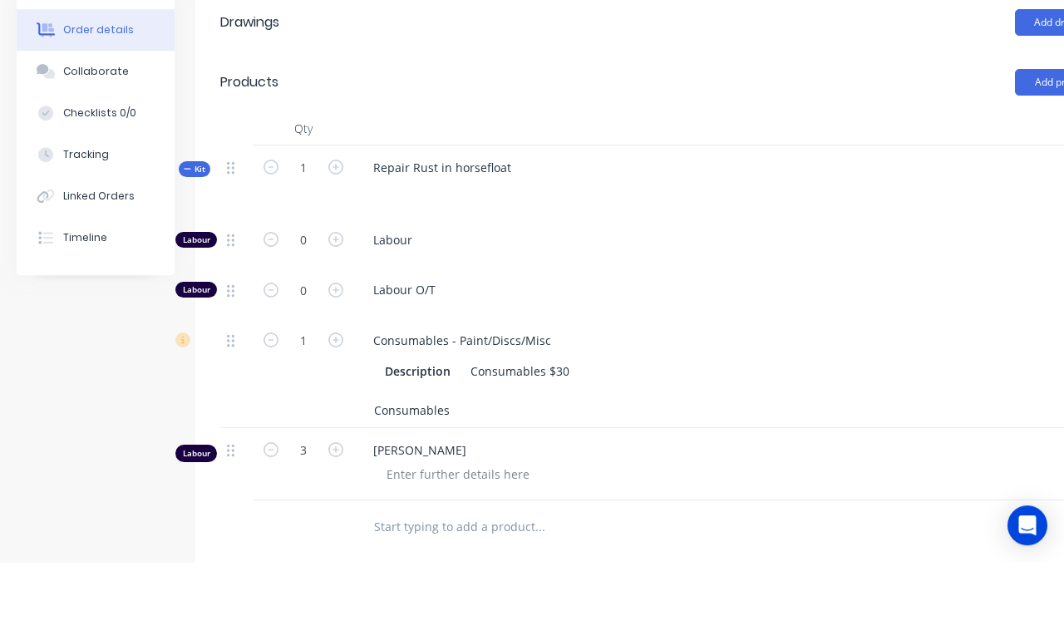
scroll to position [590, 12]
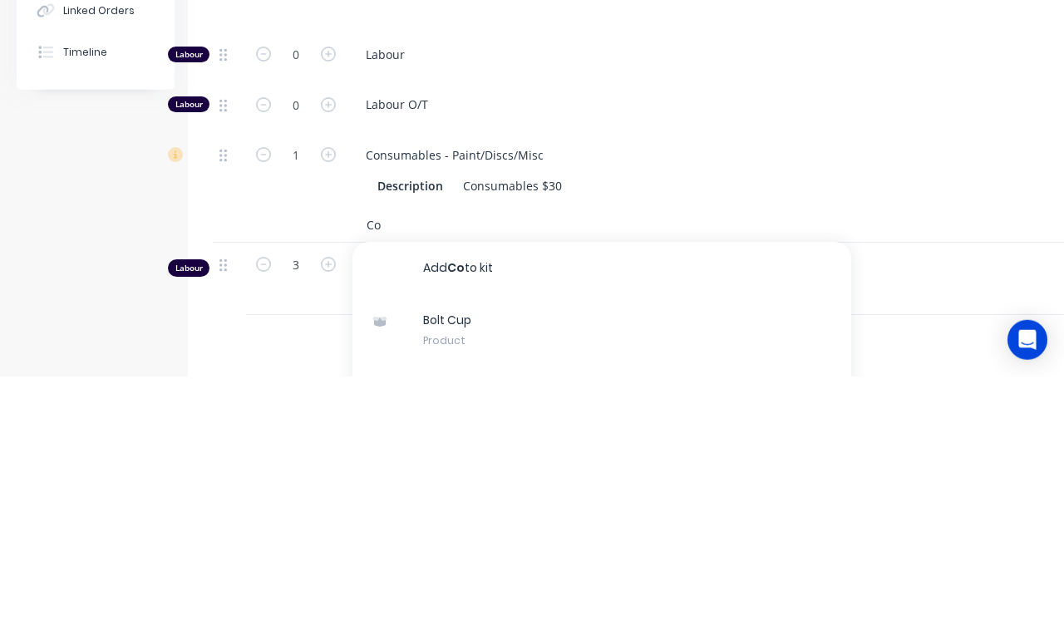
type input "C"
click at [945, 541] on div at bounding box center [685, 553] width 639 height 24
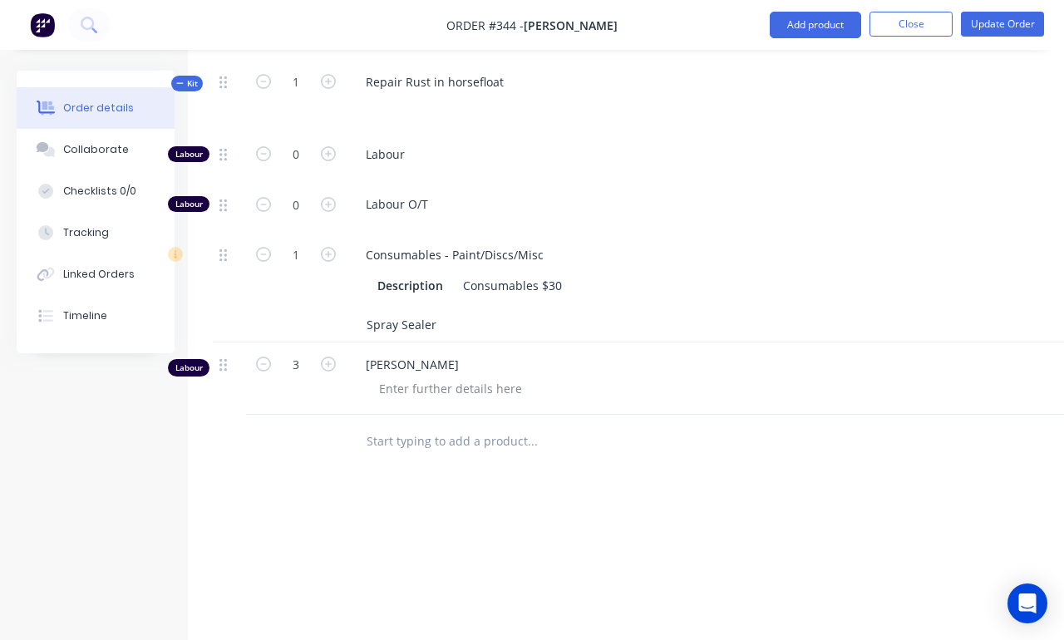
click at [519, 309] on input "Spray Sealer" at bounding box center [532, 325] width 333 height 33
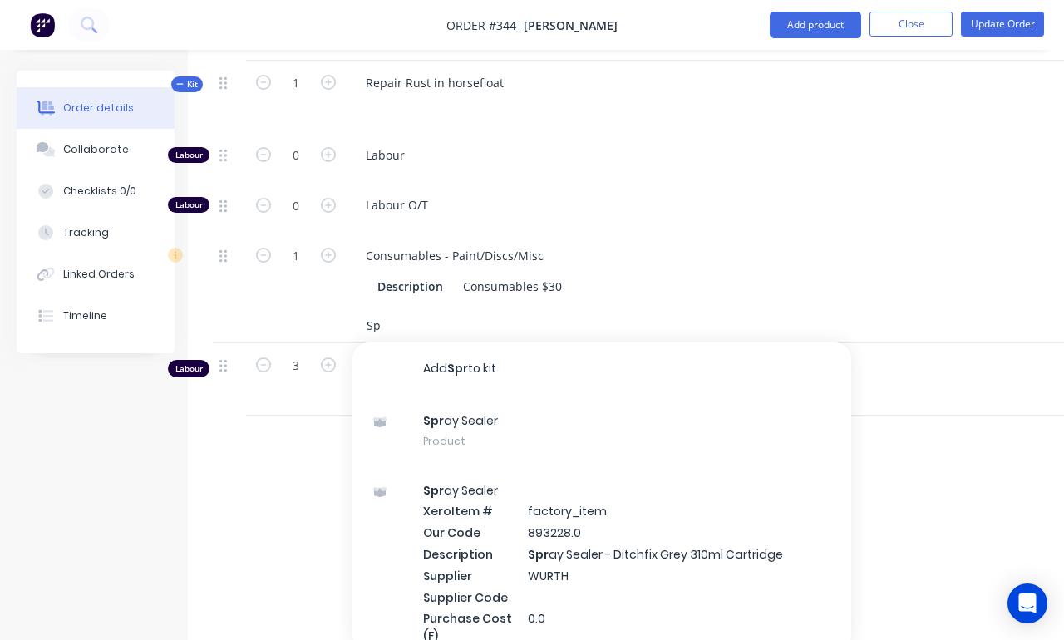
type input "S"
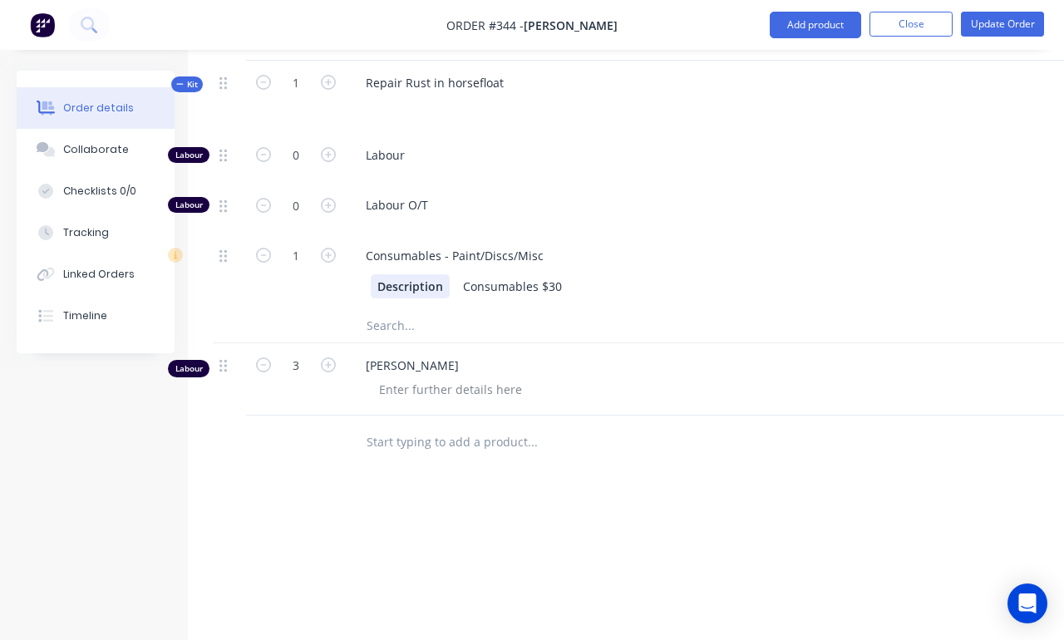
click at [399, 274] on div "Description" at bounding box center [410, 286] width 79 height 24
click at [397, 274] on div "Description" at bounding box center [410, 286] width 79 height 24
click at [722, 309] on div at bounding box center [602, 325] width 499 height 33
click at [392, 309] on input "text" at bounding box center [532, 325] width 333 height 33
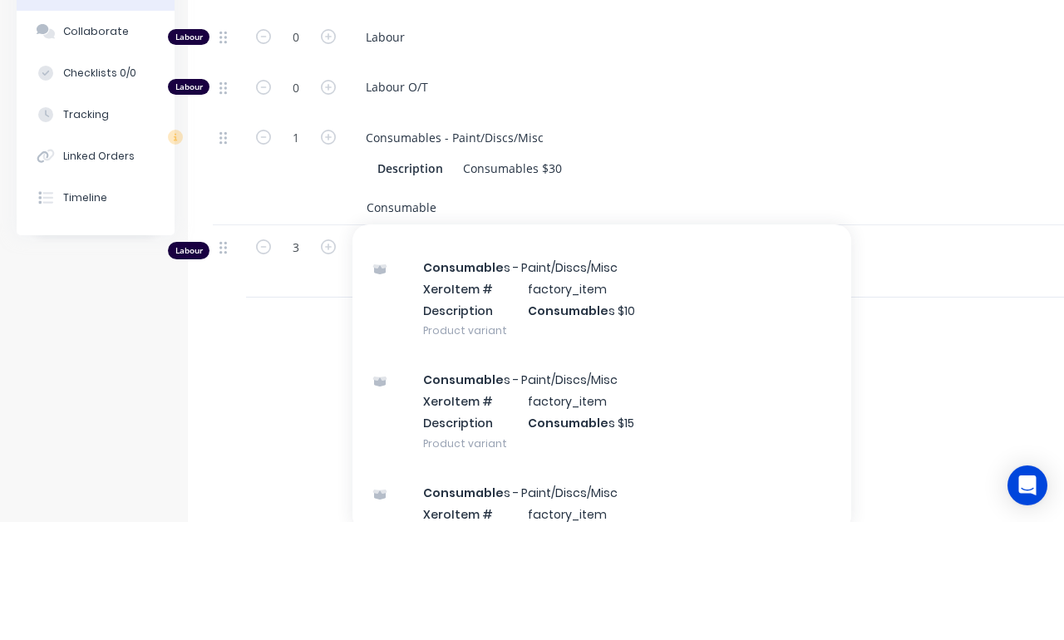
scroll to position [159, 0]
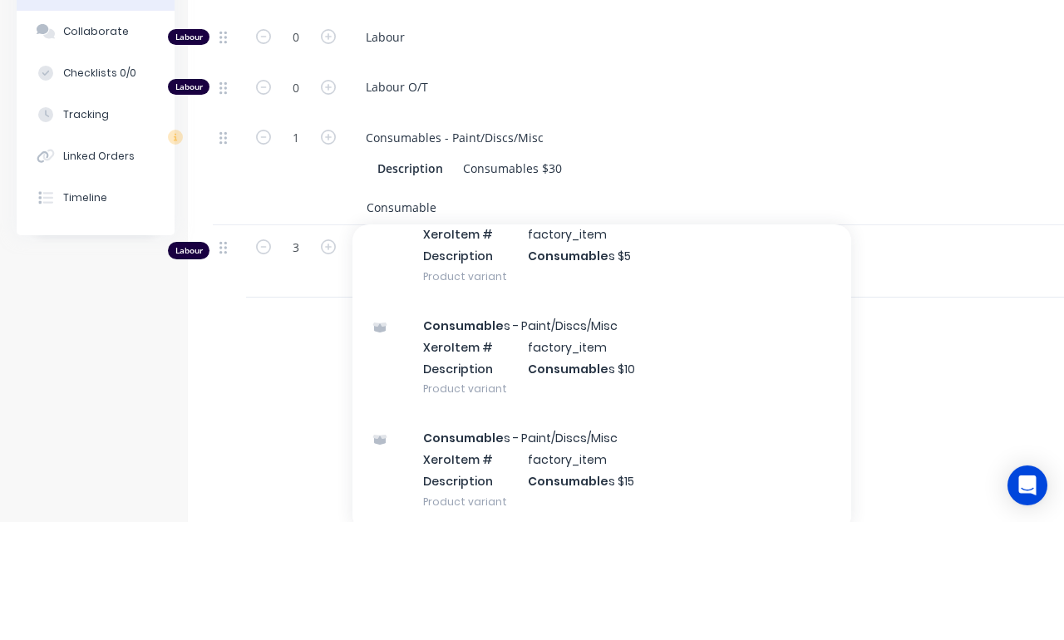
type input "Consumable"
click at [670, 307] on div "Consumable s - Paint/Discs/Misc Xero Item # factory_item Description Consumable…" at bounding box center [602, 363] width 499 height 112
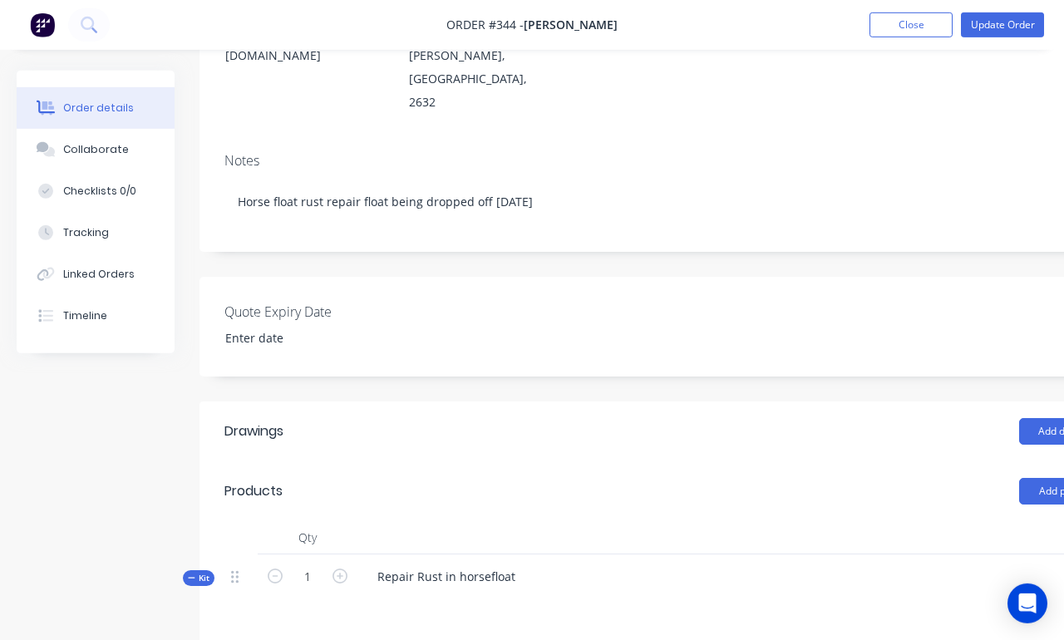
scroll to position [0, 0]
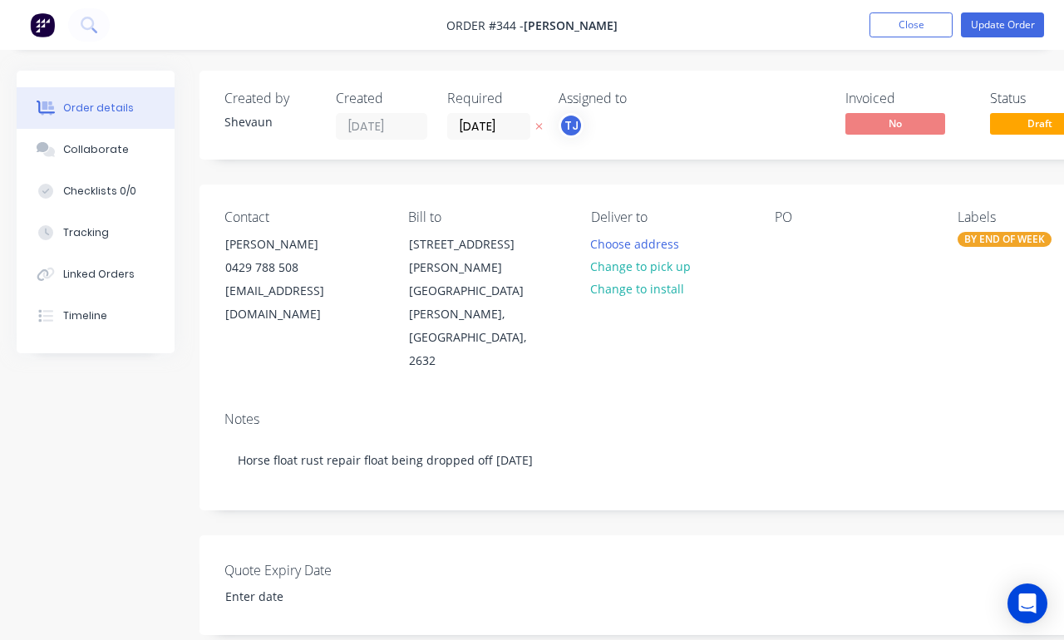
click at [914, 27] on button "Close" at bounding box center [911, 24] width 83 height 25
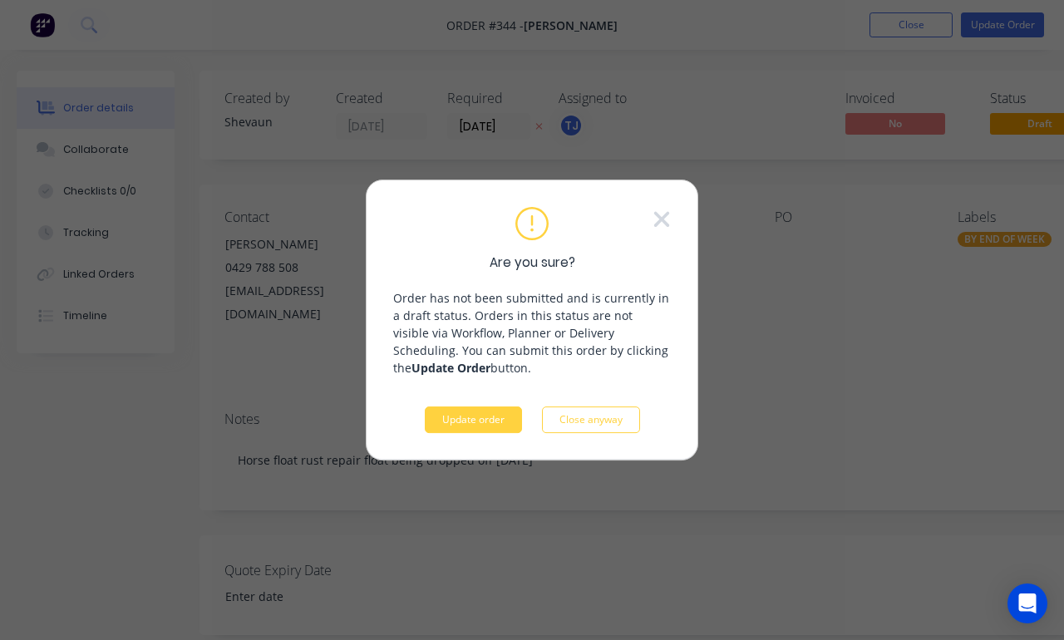
click at [491, 416] on button "Update order" at bounding box center [473, 420] width 97 height 27
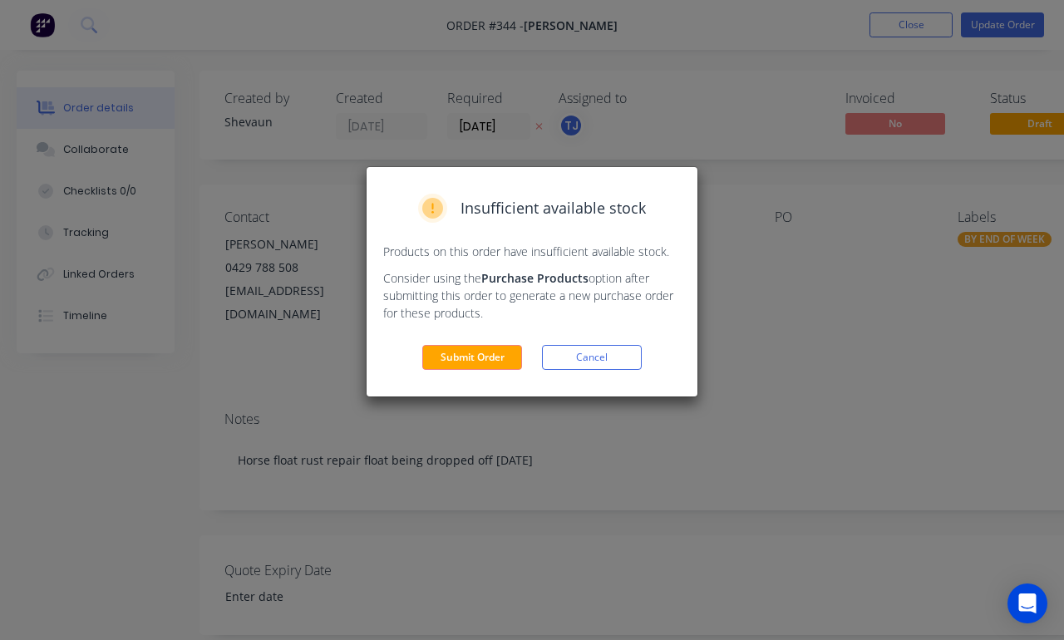
click at [494, 363] on button "Submit Order" at bounding box center [472, 357] width 100 height 25
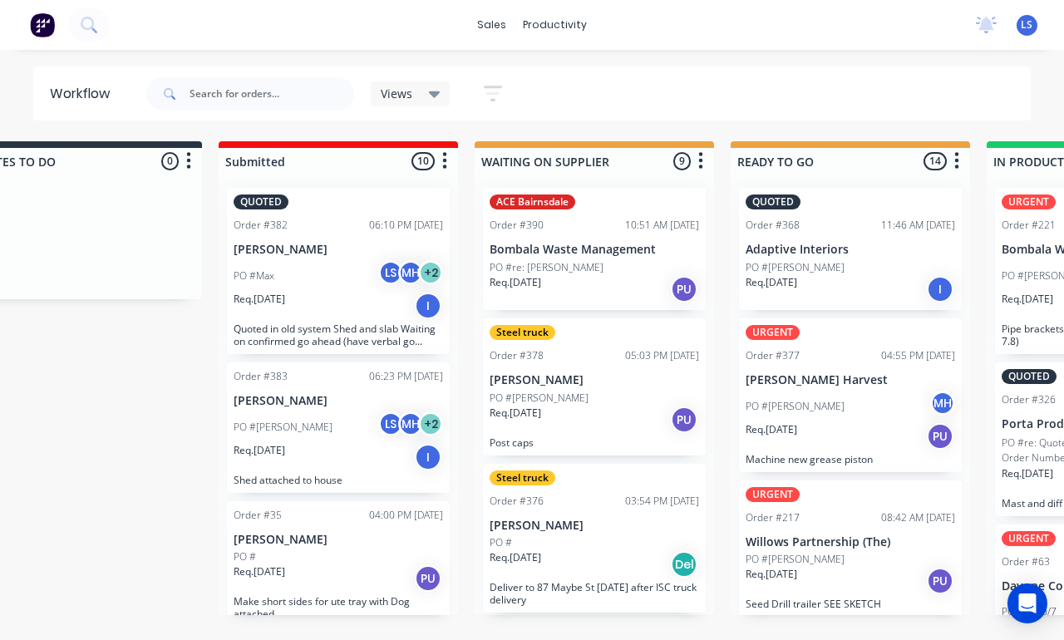
scroll to position [0, 74]
